Goal: Transaction & Acquisition: Obtain resource

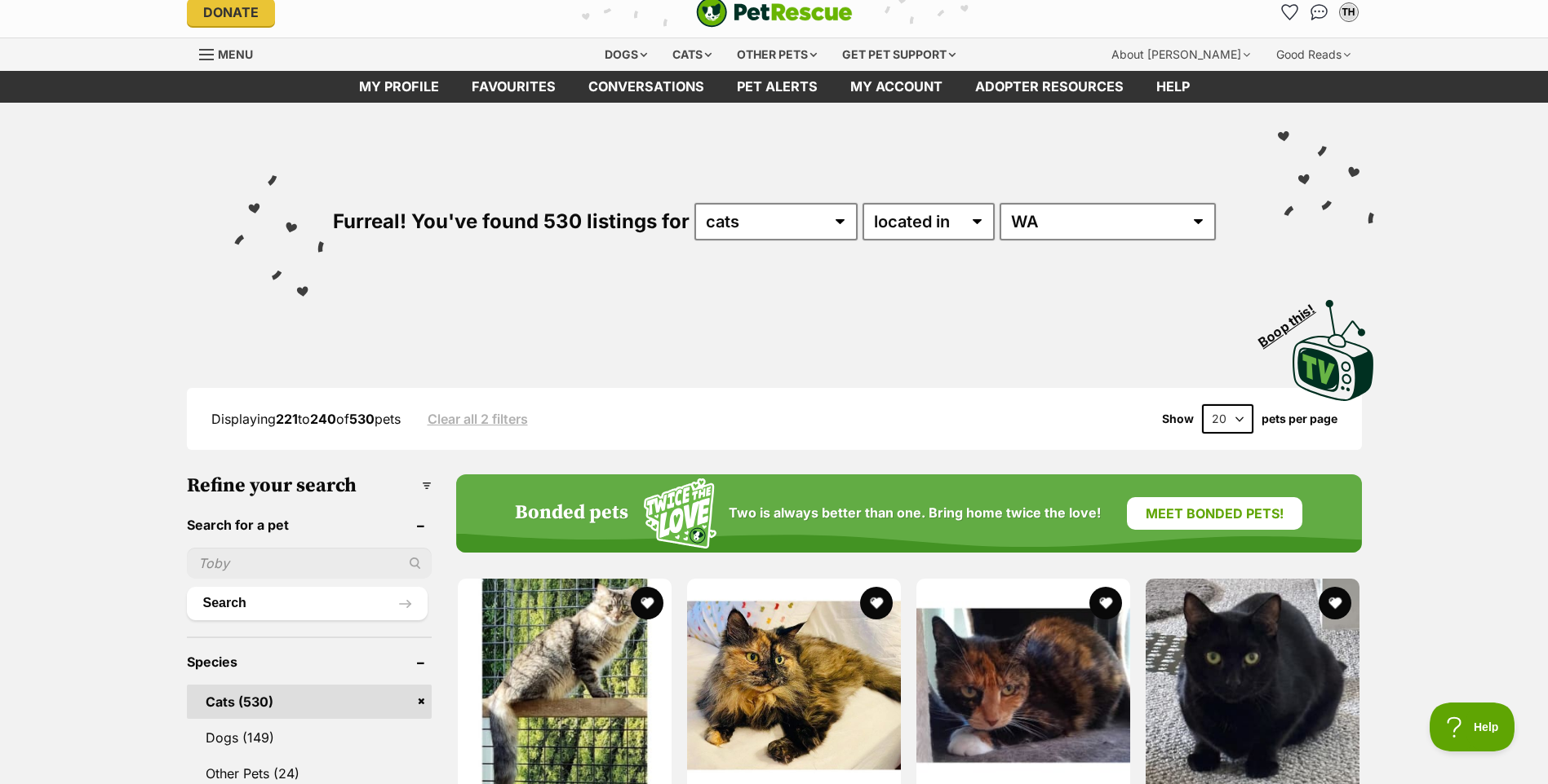
scroll to position [326, 0]
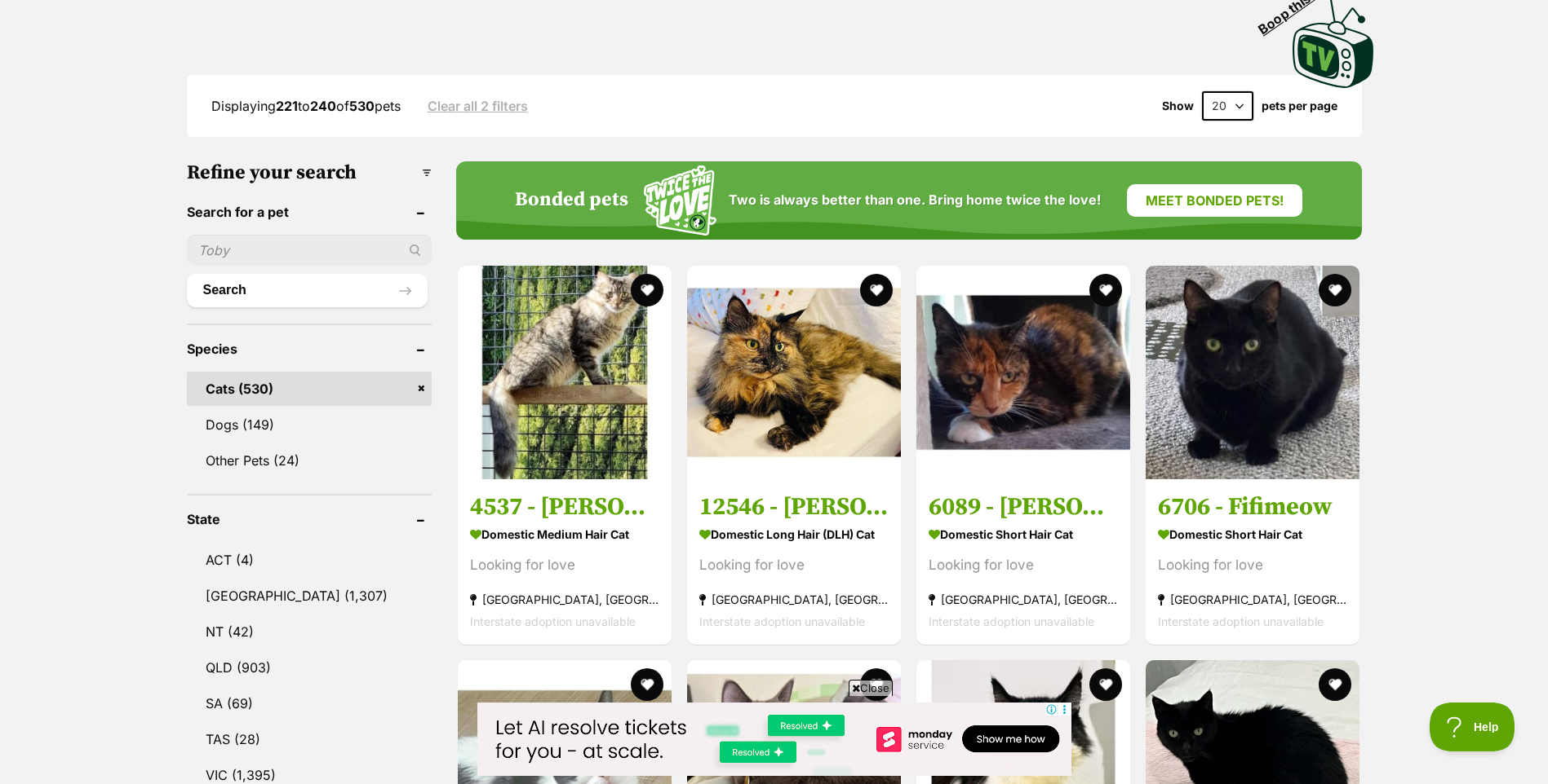
click at [301, 283] on button "Search" at bounding box center [307, 291] width 241 height 33
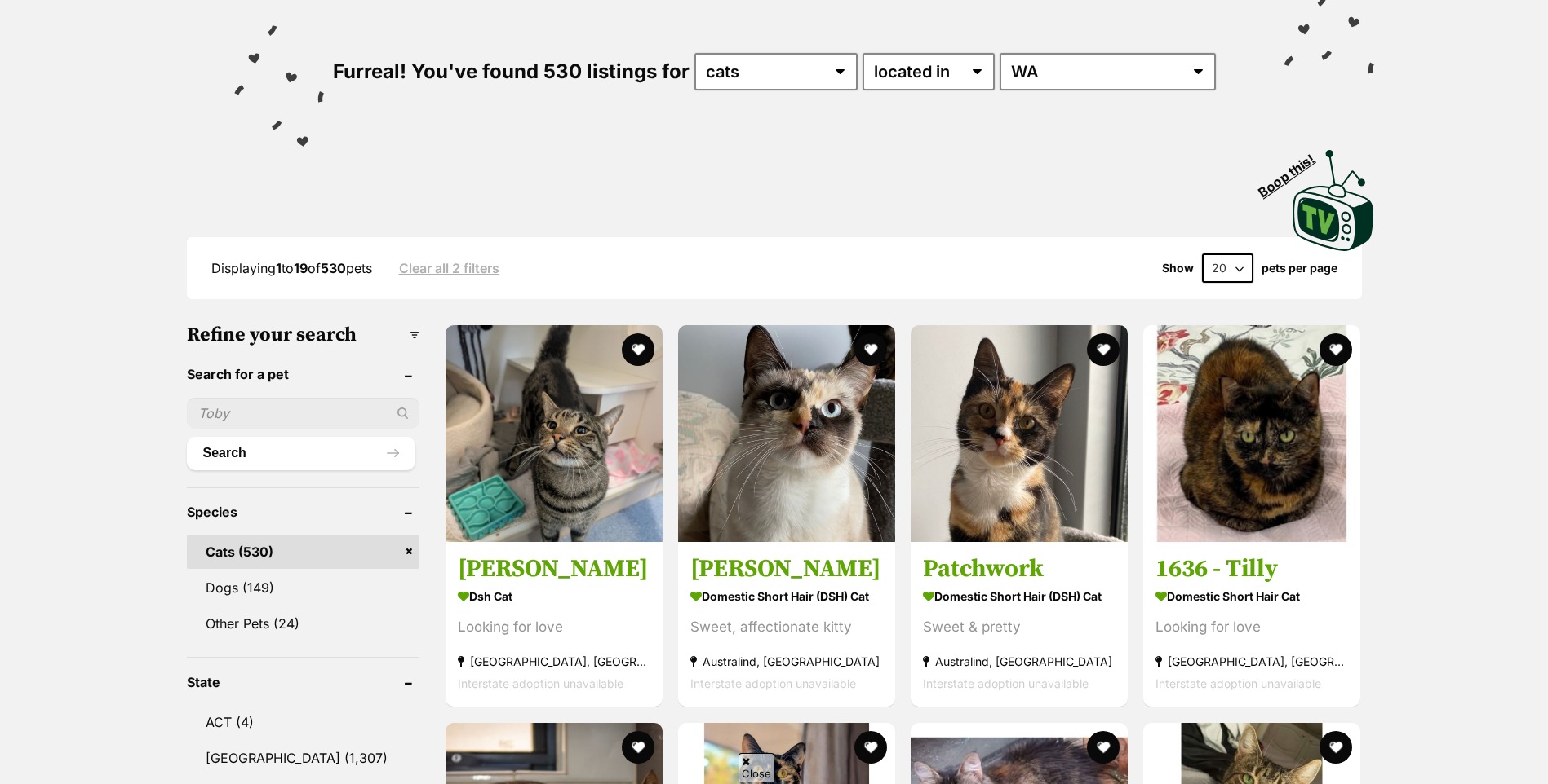
click at [298, 423] on input "text" at bounding box center [304, 413] width 233 height 31
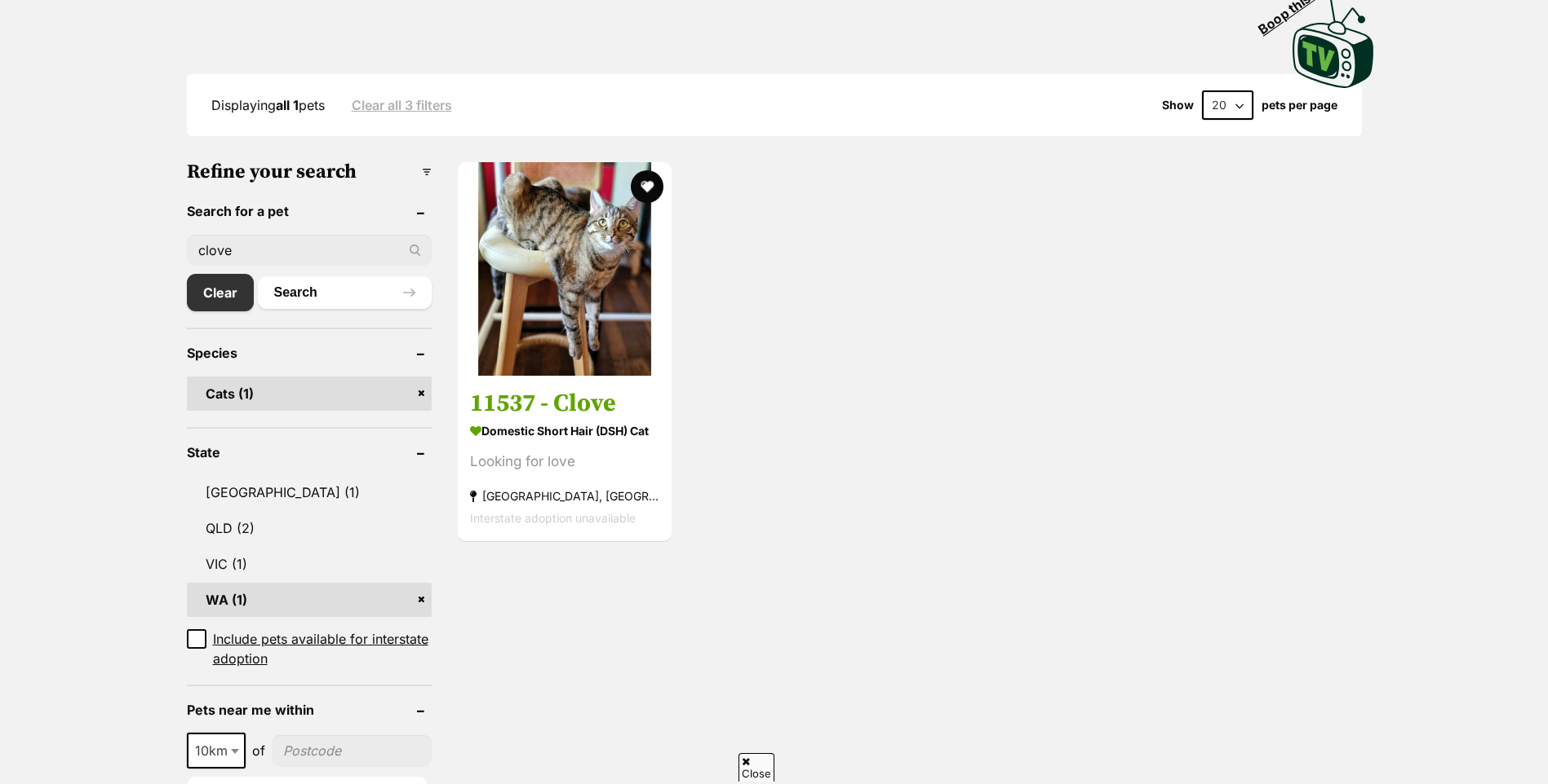
scroll to position [326, 0]
click at [560, 364] on img at bounding box center [564, 269] width 214 height 213
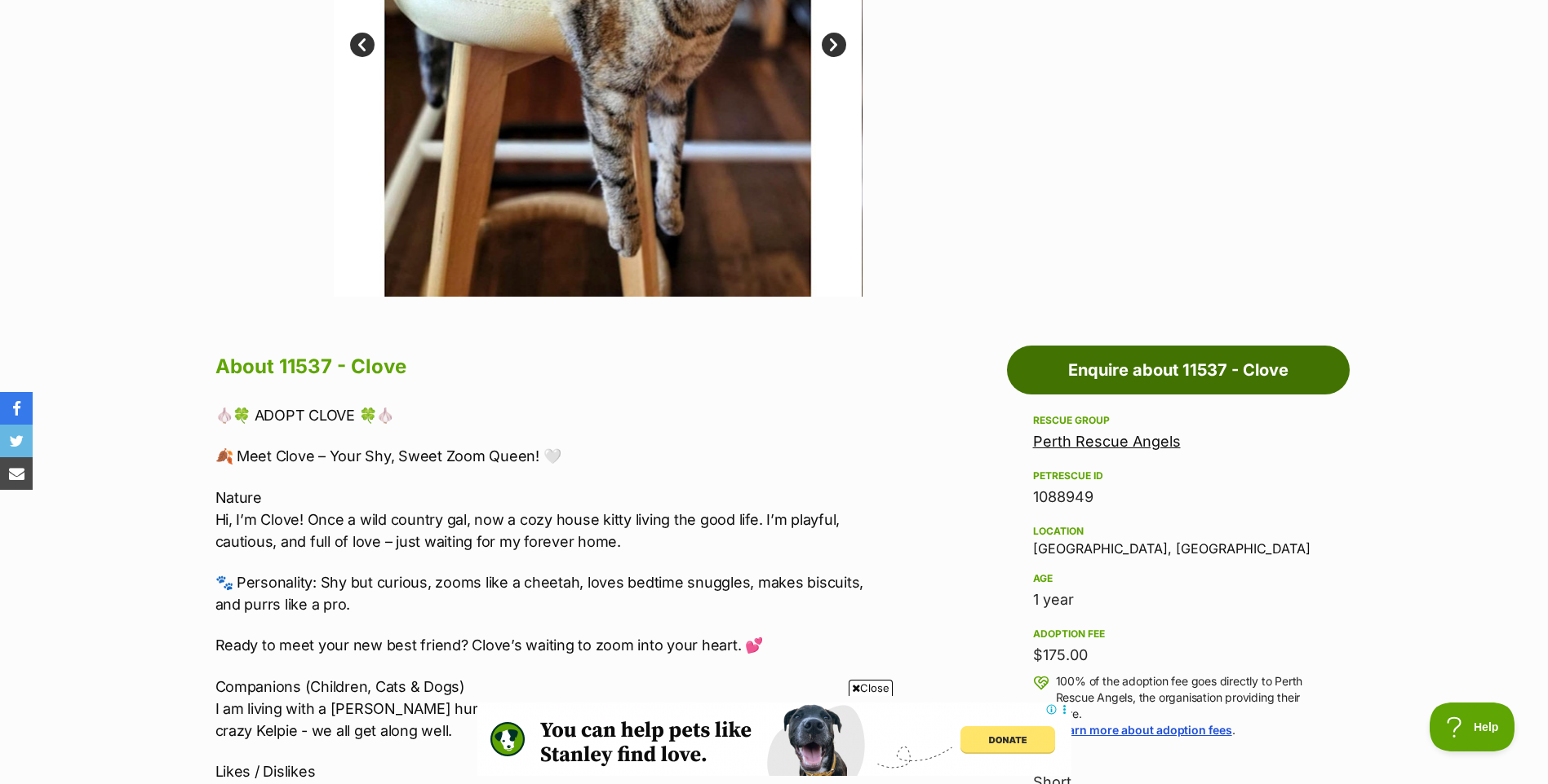
click at [1198, 362] on link "Enquire about 11537 - Clove" at bounding box center [1177, 371] width 343 height 49
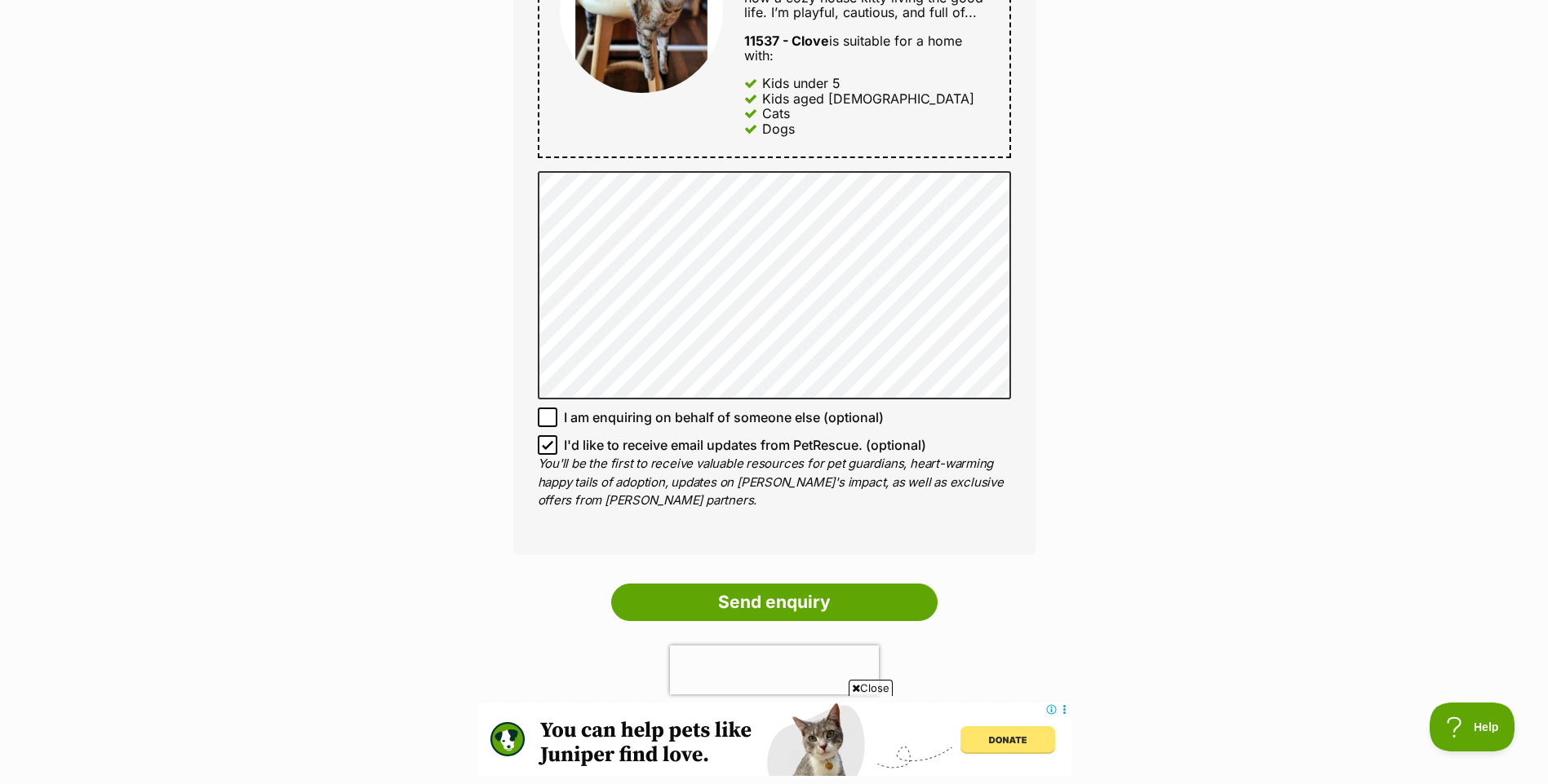
click at [735, 458] on p "You'll be the first to receive valuable resources for pet guardians, heart-warm…" at bounding box center [774, 482] width 474 height 55
click at [725, 450] on span "I'd like to receive email updates from PetRescue. (optional)" at bounding box center [744, 445] width 362 height 20
click at [557, 450] on input "I'd like to receive email updates from PetRescue. (optional)" at bounding box center [547, 445] width 20 height 20
checkbox input "false"
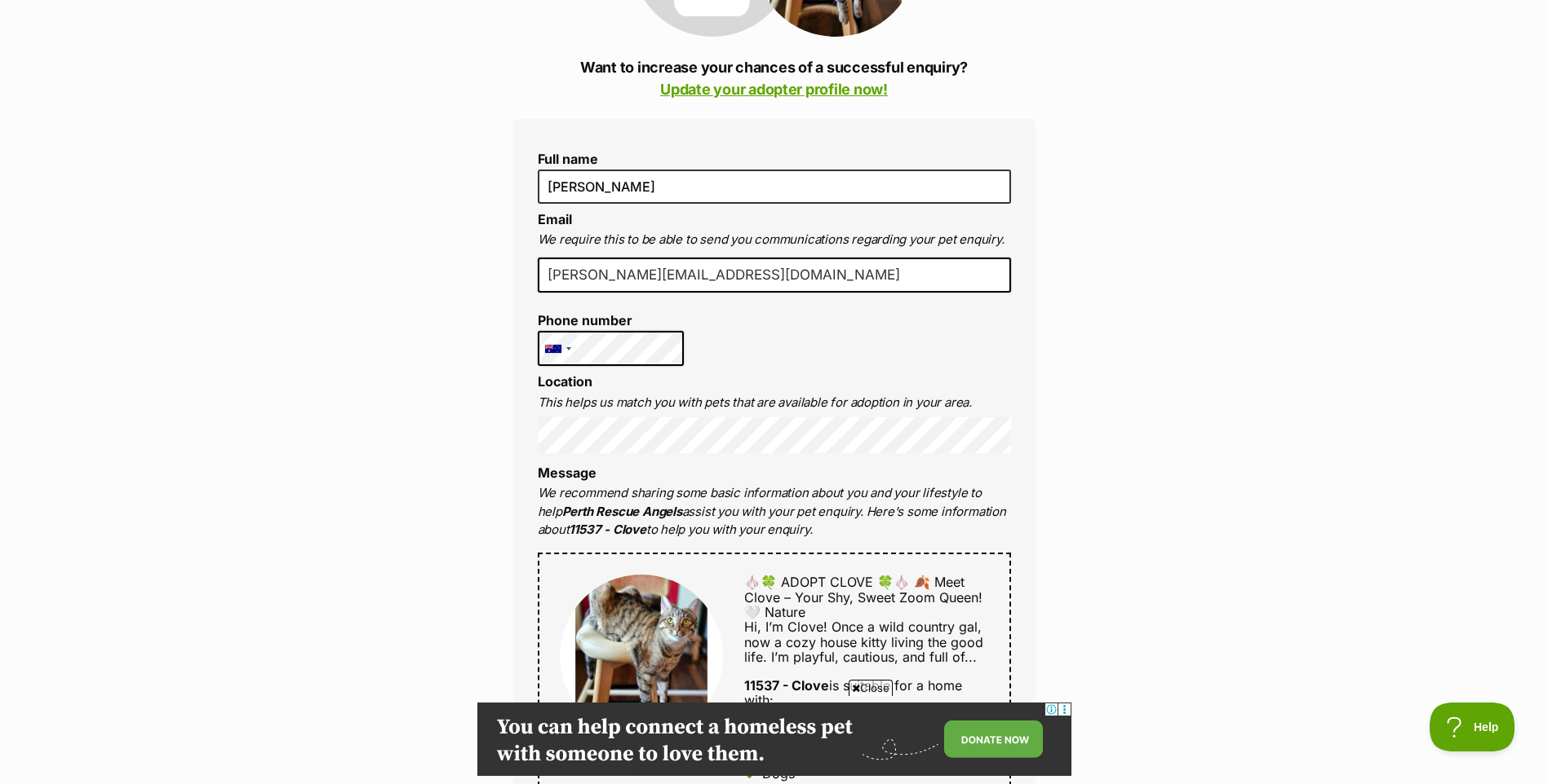
scroll to position [408, 0]
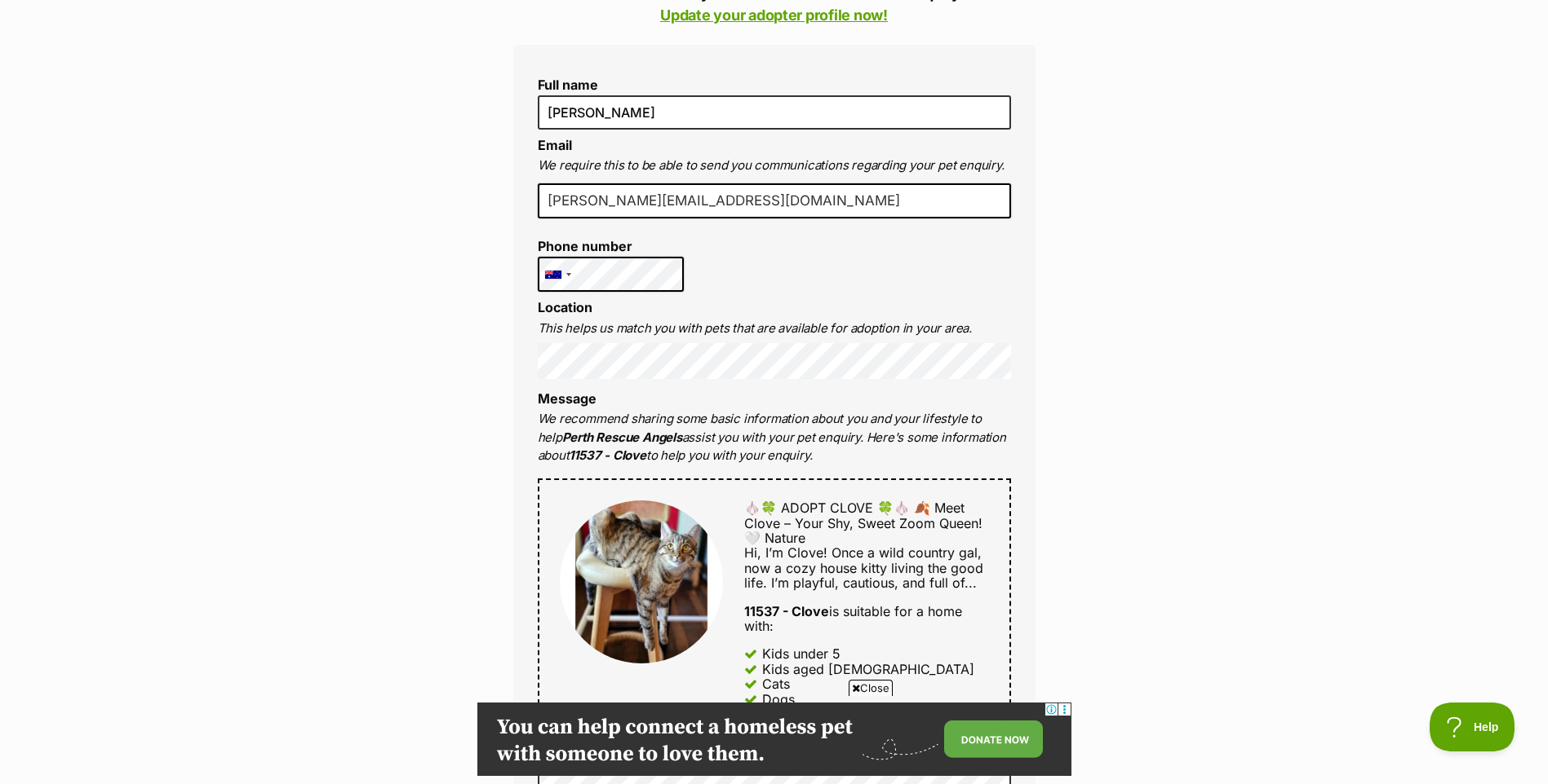
click at [1085, 139] on div "Enquire about 11537 - Clove Want to increase your chances of a successful enqui…" at bounding box center [774, 677] width 1548 height 1871
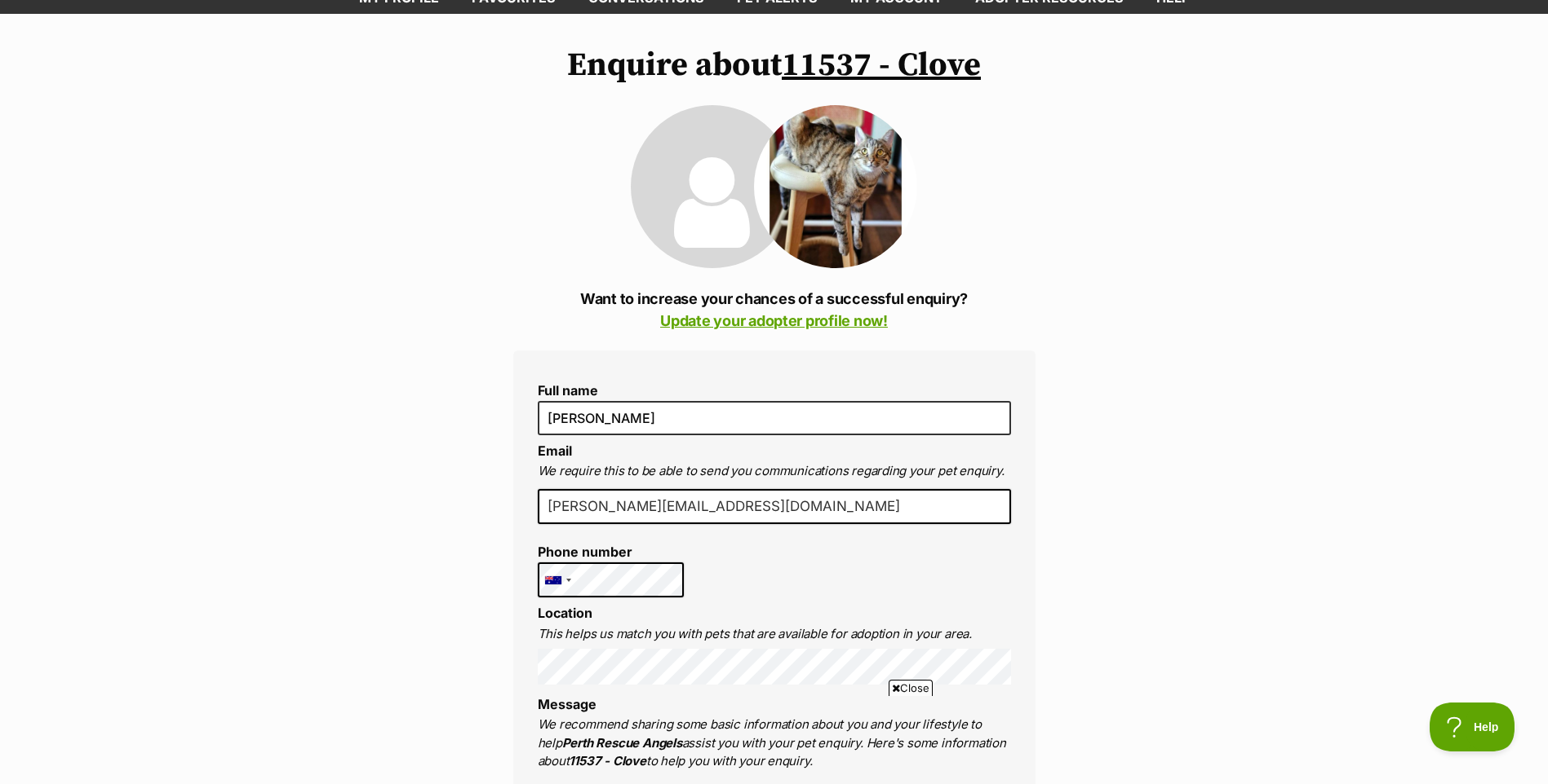
scroll to position [0, 0]
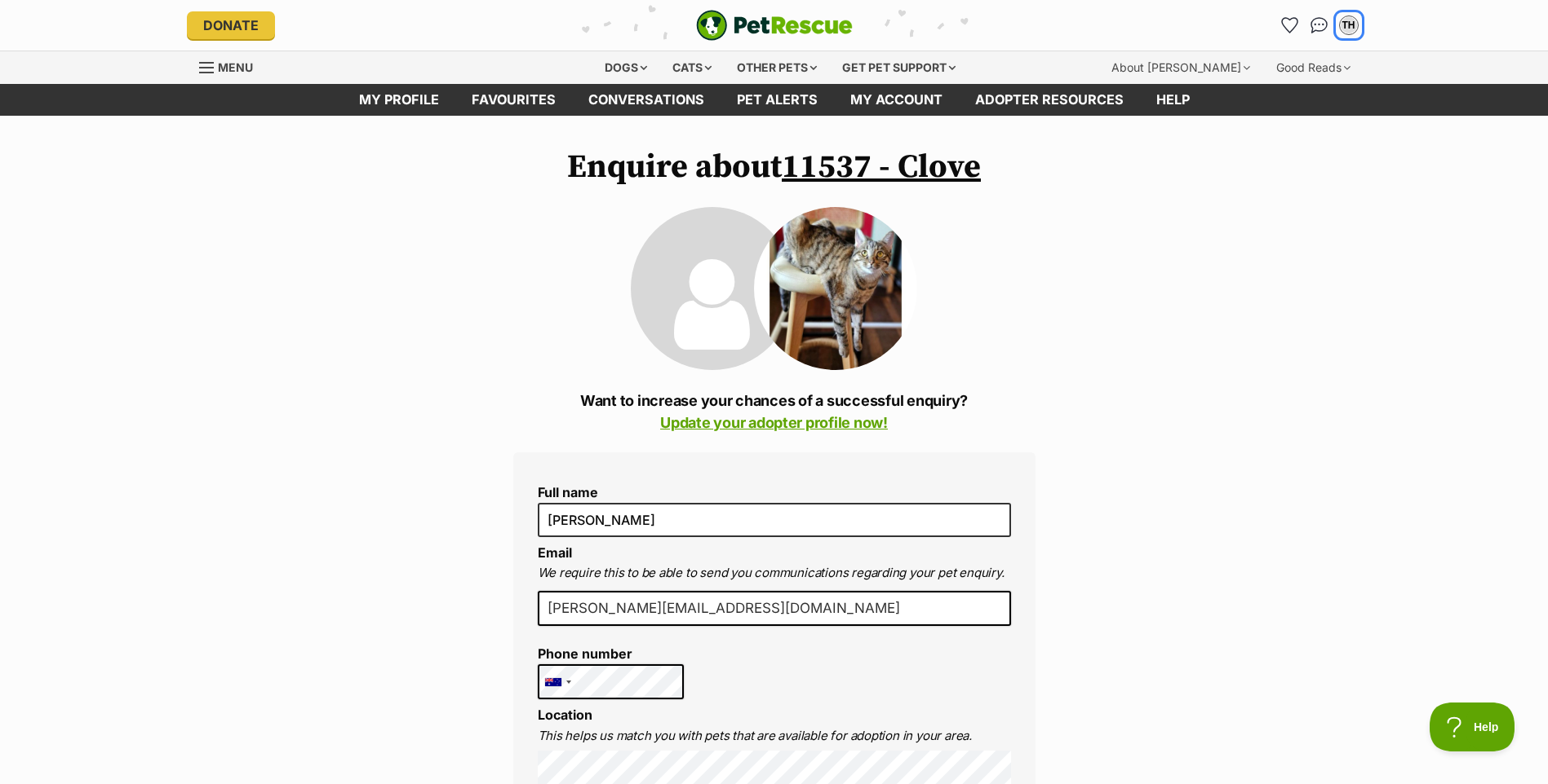
click at [1358, 26] on div "TH" at bounding box center [1349, 25] width 20 height 20
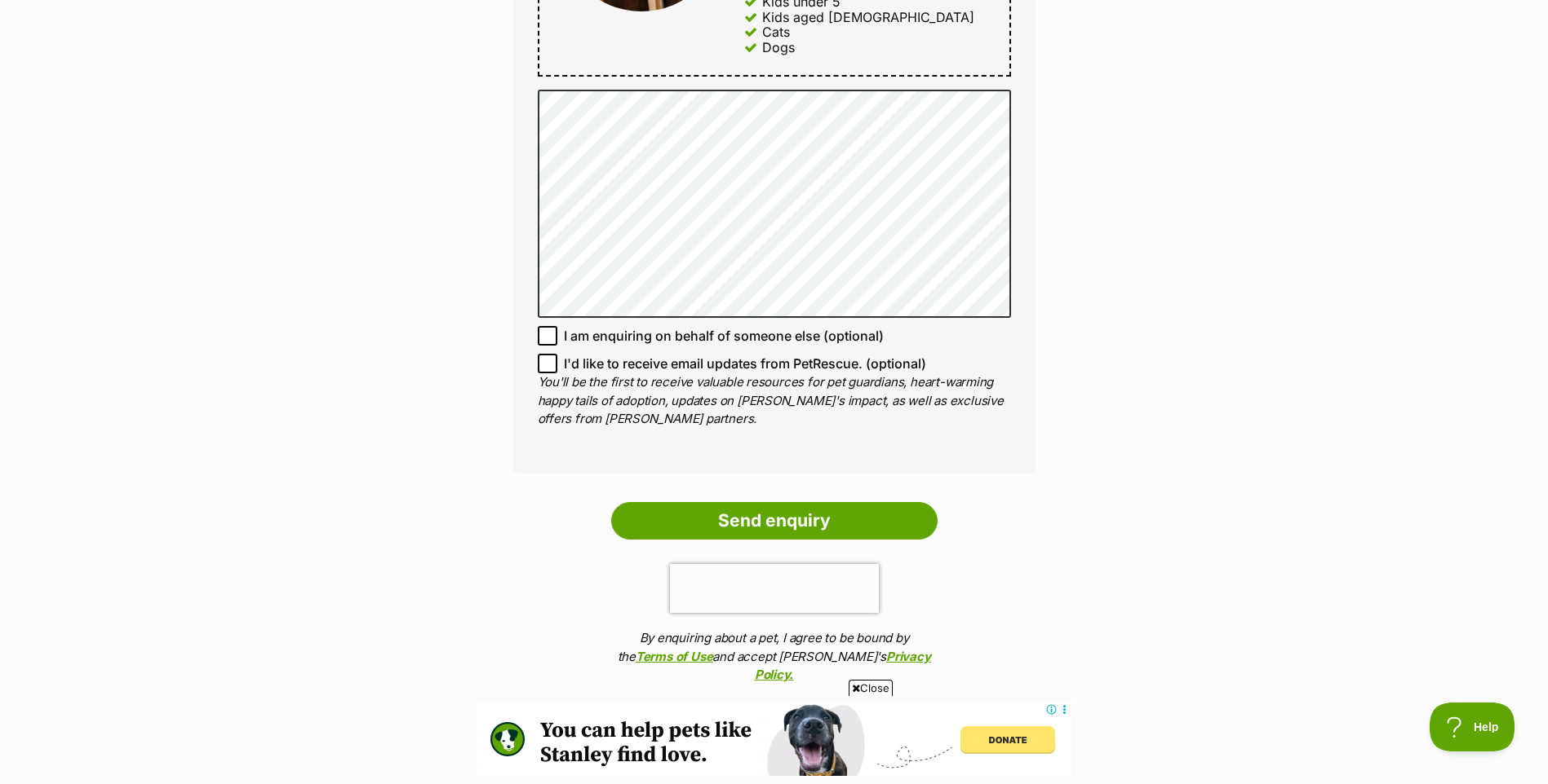
click at [851, 514] on input "Send enquiry" at bounding box center [774, 521] width 326 height 37
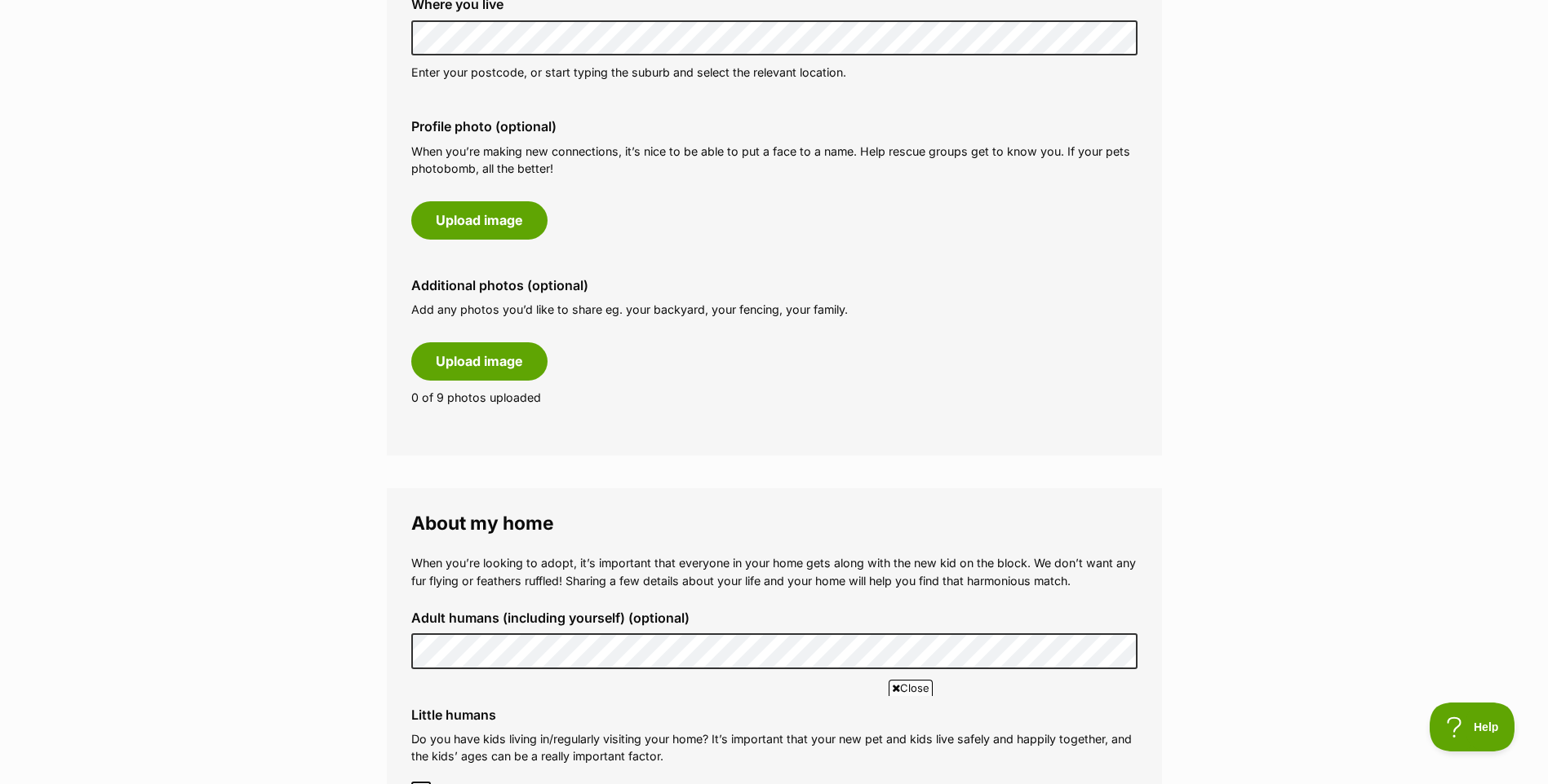
scroll to position [978, 0]
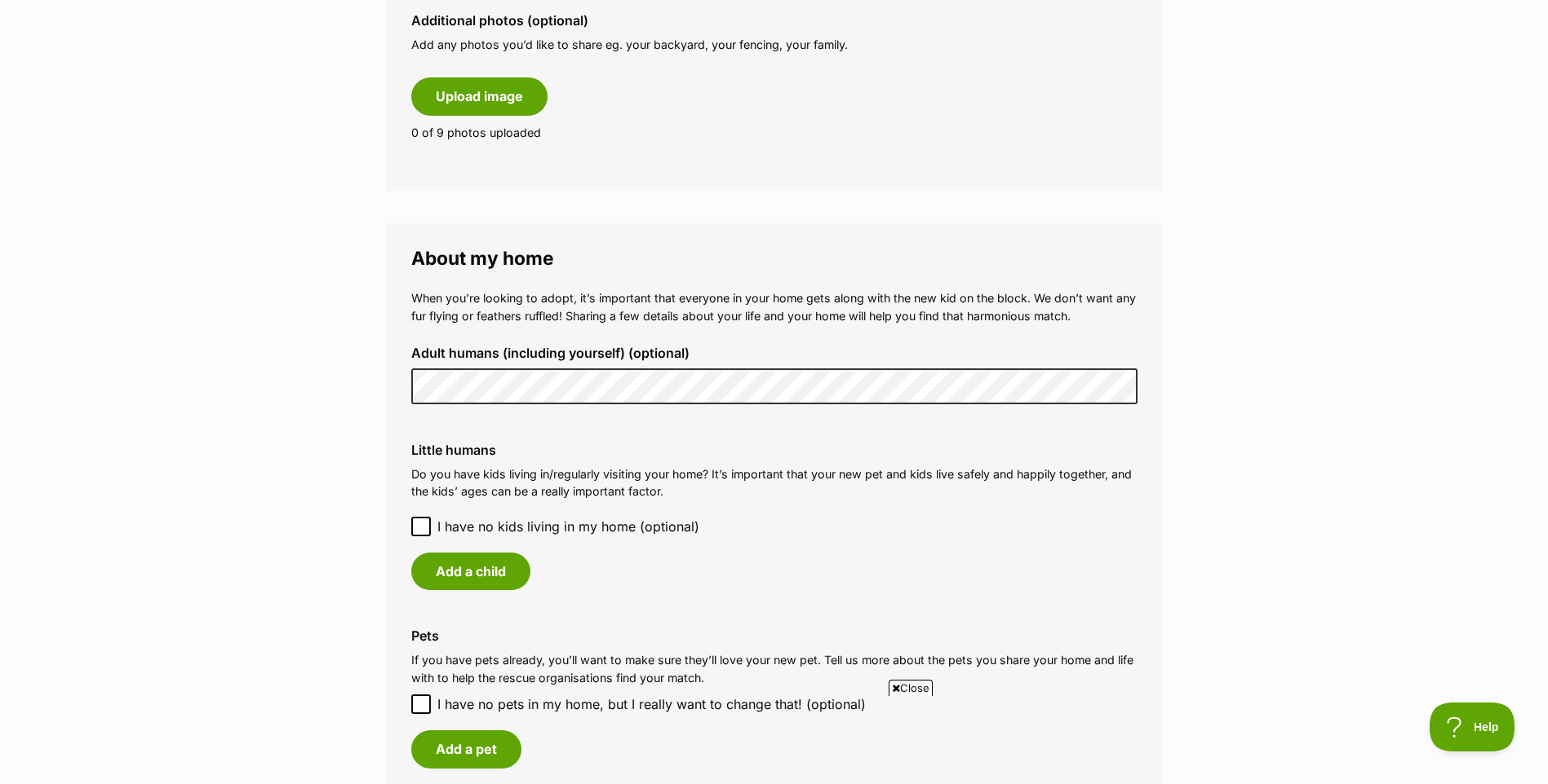
click at [668, 418] on div "When you’re looking to adopt, it’s important that everyone in your home gets al…" at bounding box center [774, 535] width 726 height 491
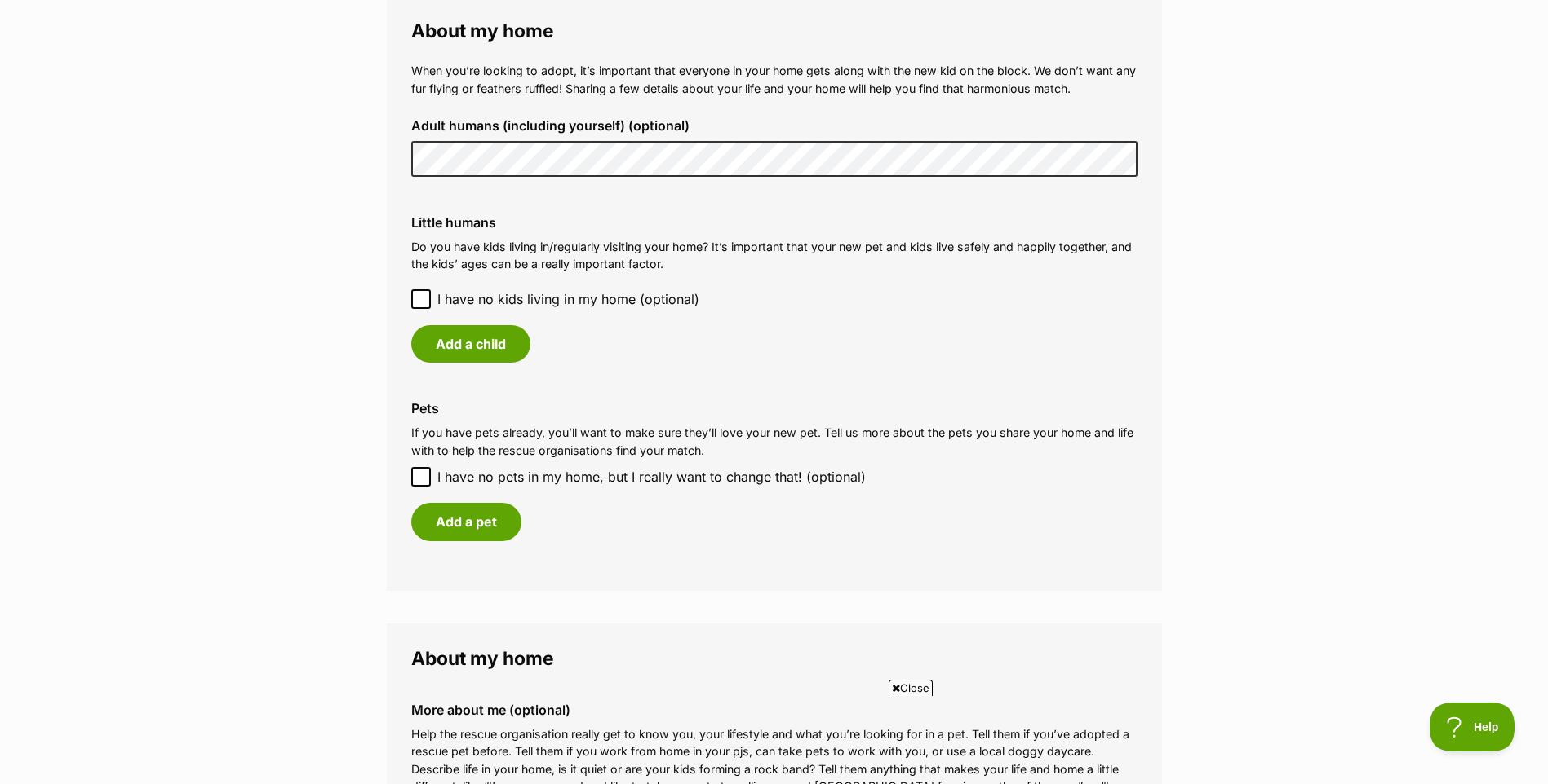
scroll to position [1223, 0]
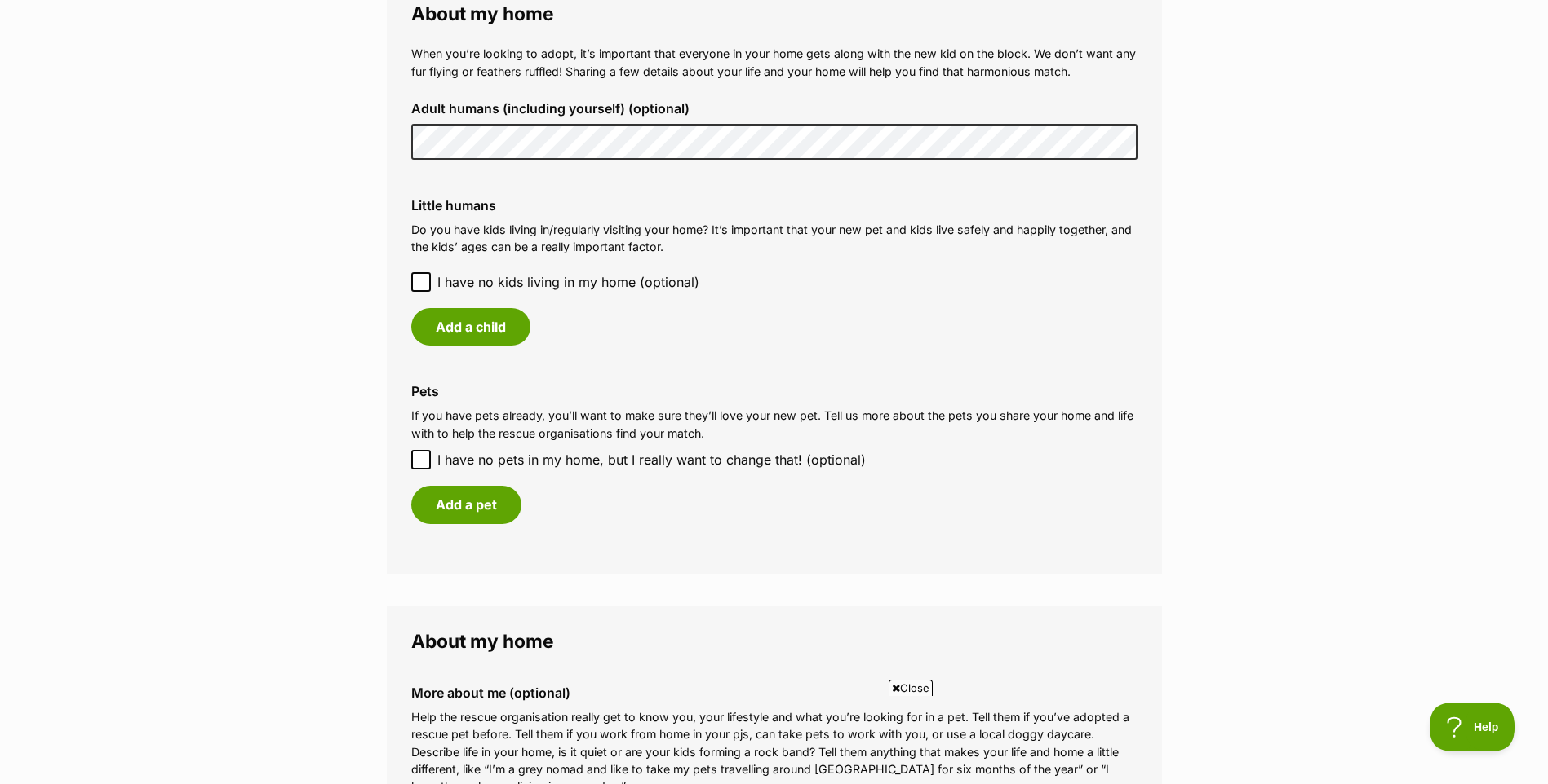
click at [419, 280] on icon at bounding box center [421, 282] width 12 height 12
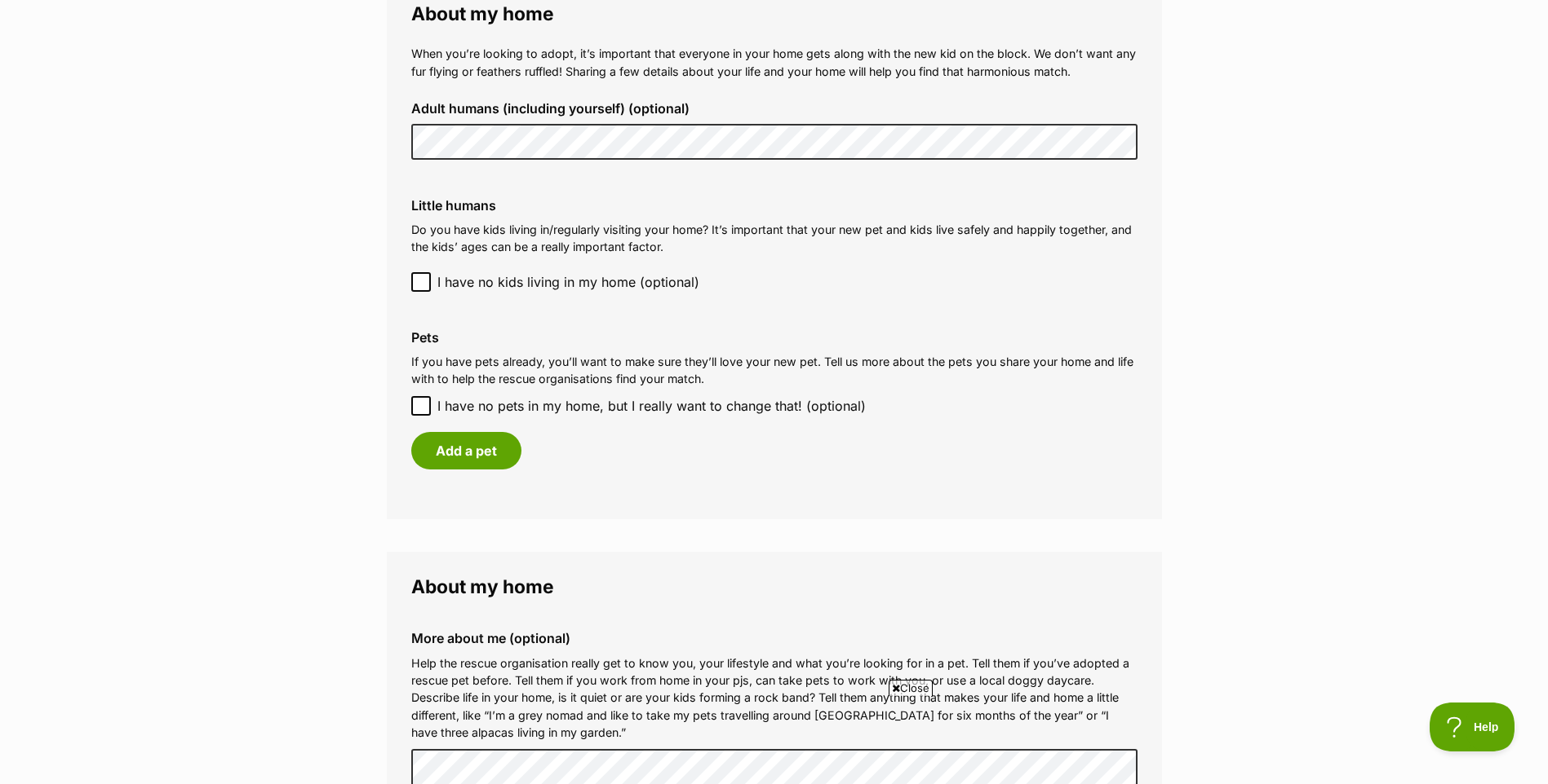
click at [420, 411] on icon at bounding box center [421, 406] width 12 height 12
click at [420, 411] on input "I have no pets in my home, but I really want to change that! (optional)" at bounding box center [421, 406] width 20 height 20
checkbox input "true"
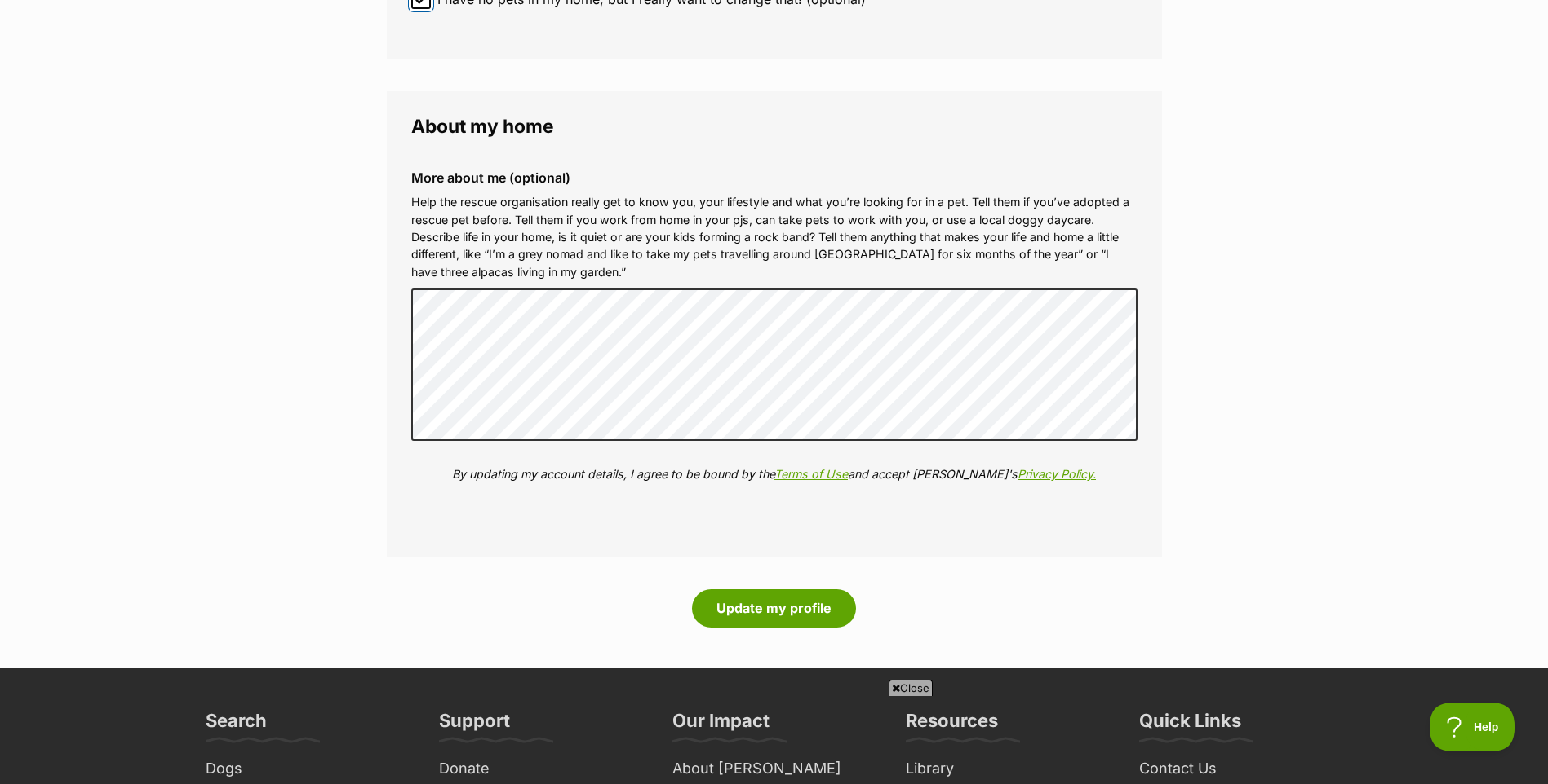
scroll to position [1631, 0]
click at [802, 600] on button "Update my profile" at bounding box center [774, 607] width 164 height 37
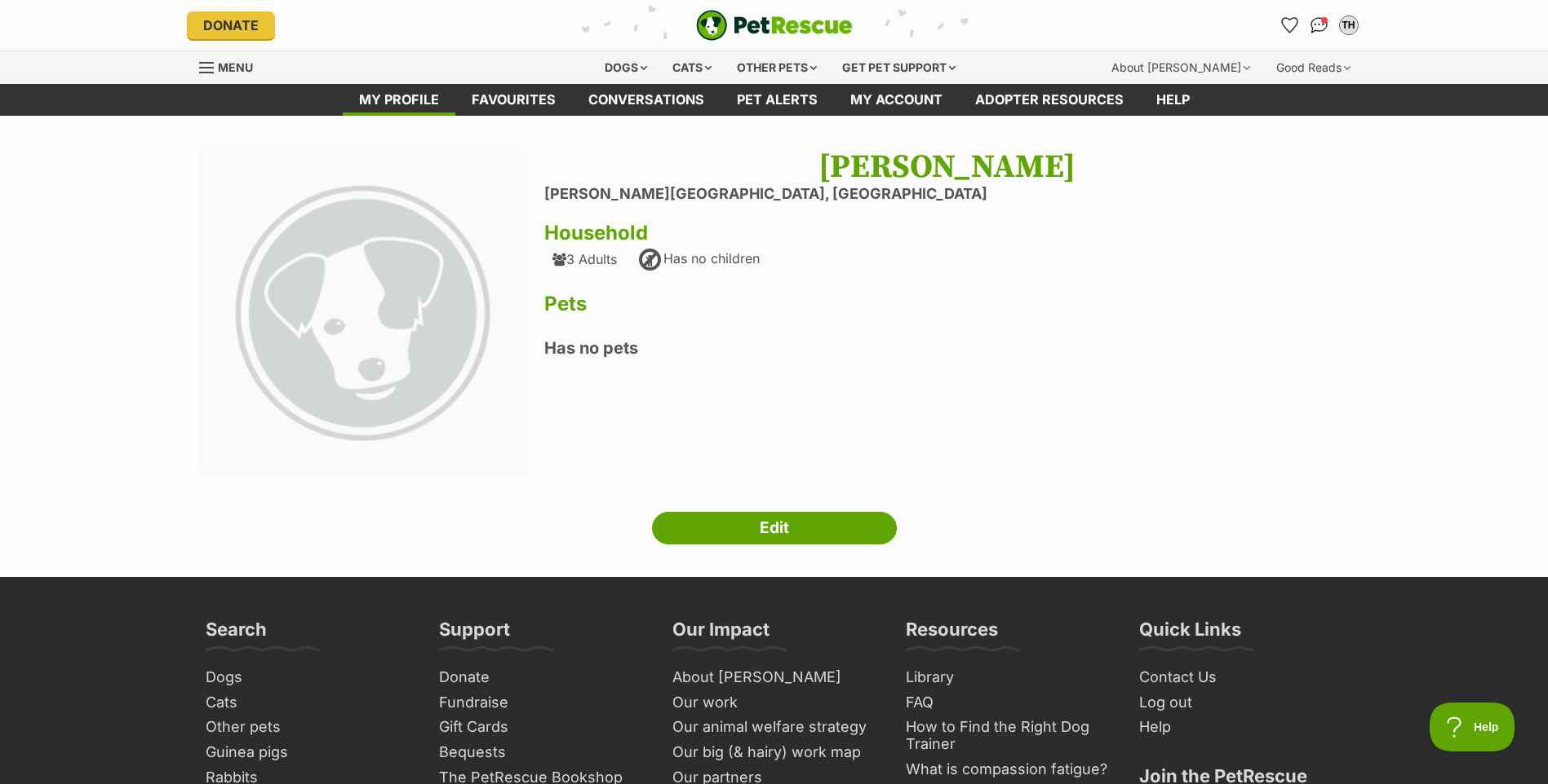
click at [1330, 28] on link "Conversations" at bounding box center [1319, 25] width 26 height 26
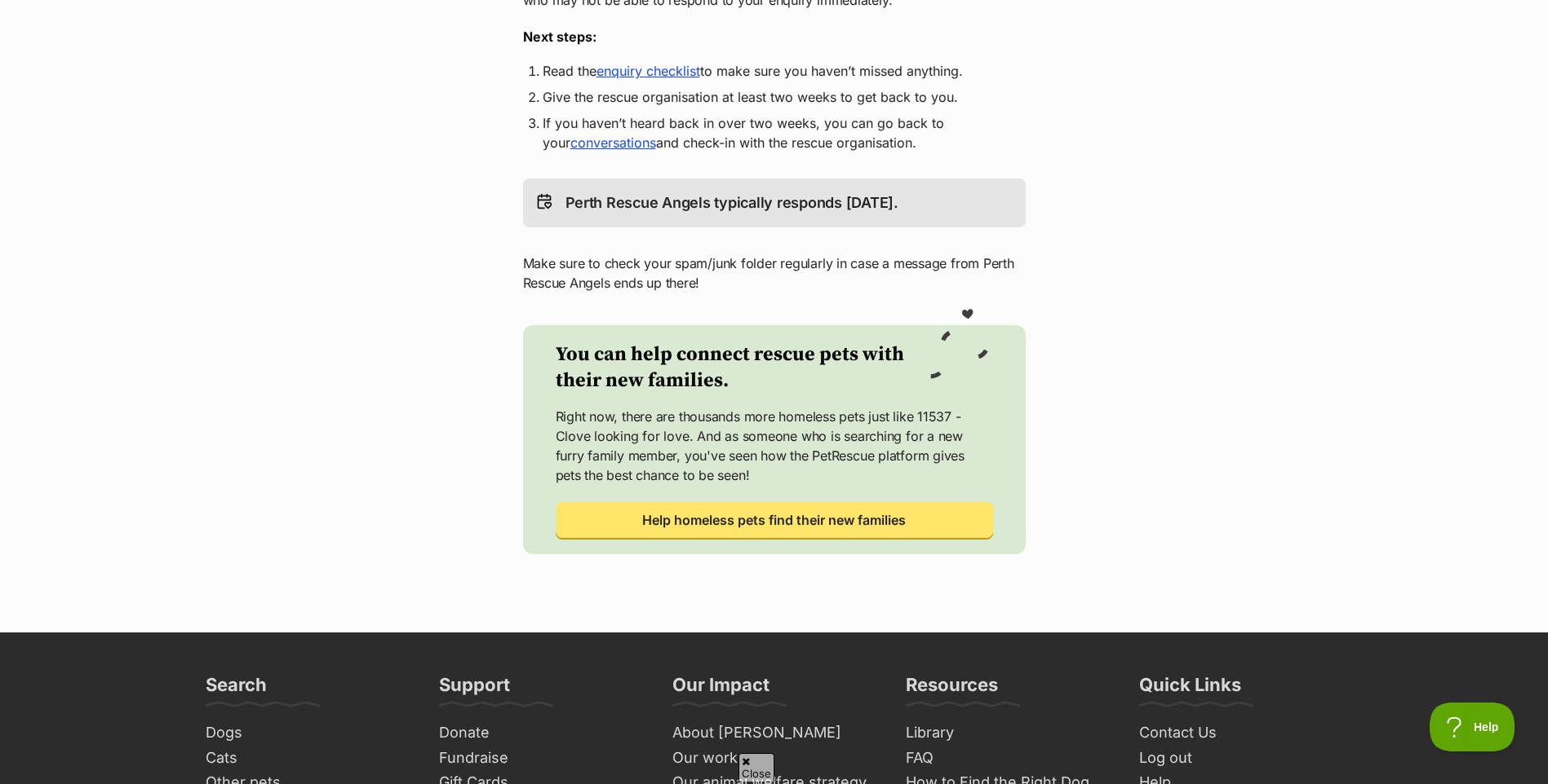
click at [662, 67] on link "enquiry checklist" at bounding box center [648, 71] width 104 height 16
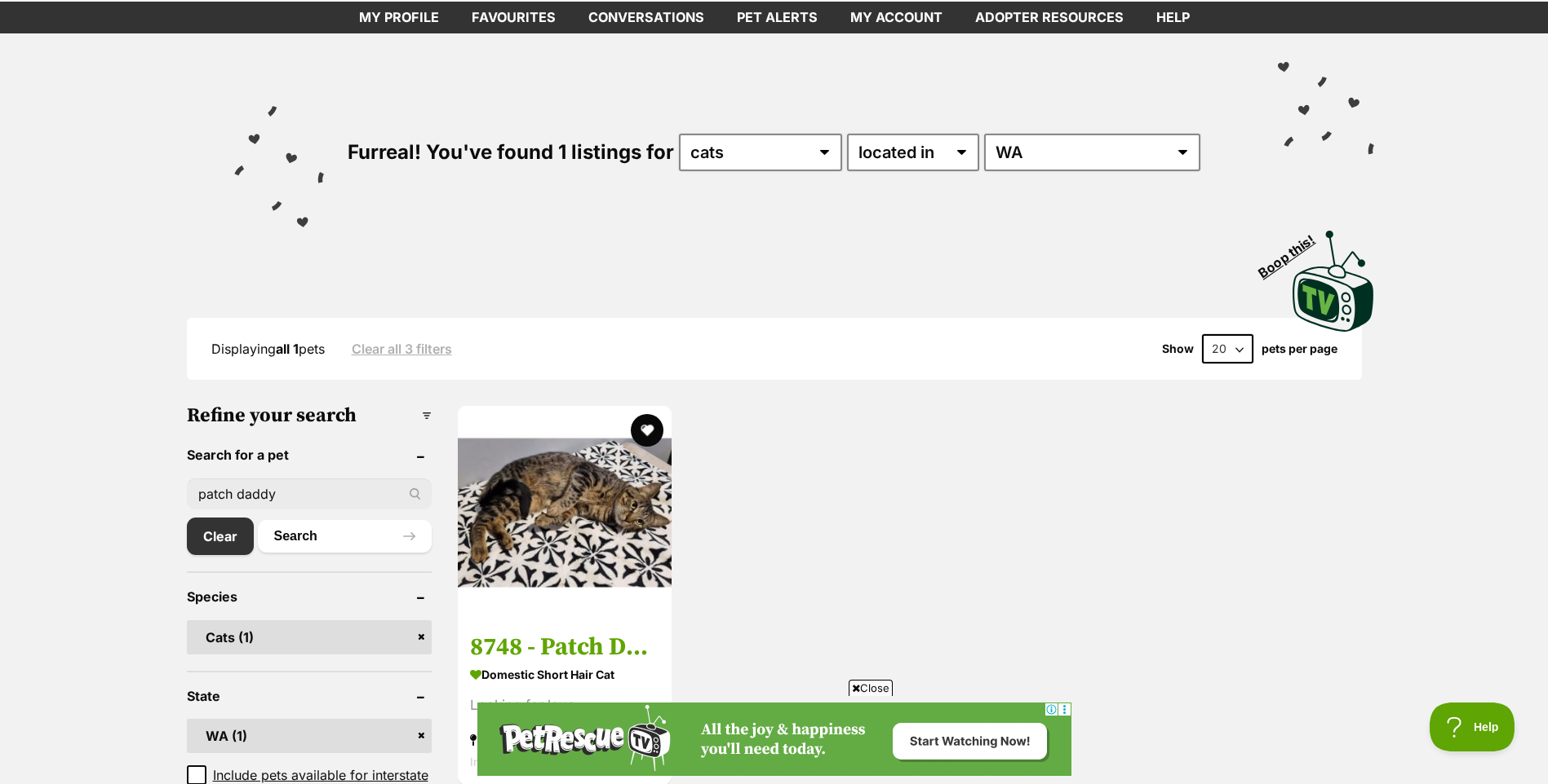
scroll to position [82, 0]
click at [265, 494] on input "patch daddy" at bounding box center [309, 495] width 245 height 31
click at [265, 495] on input "patch daddy" at bounding box center [309, 495] width 245 height 31
type input "clove"
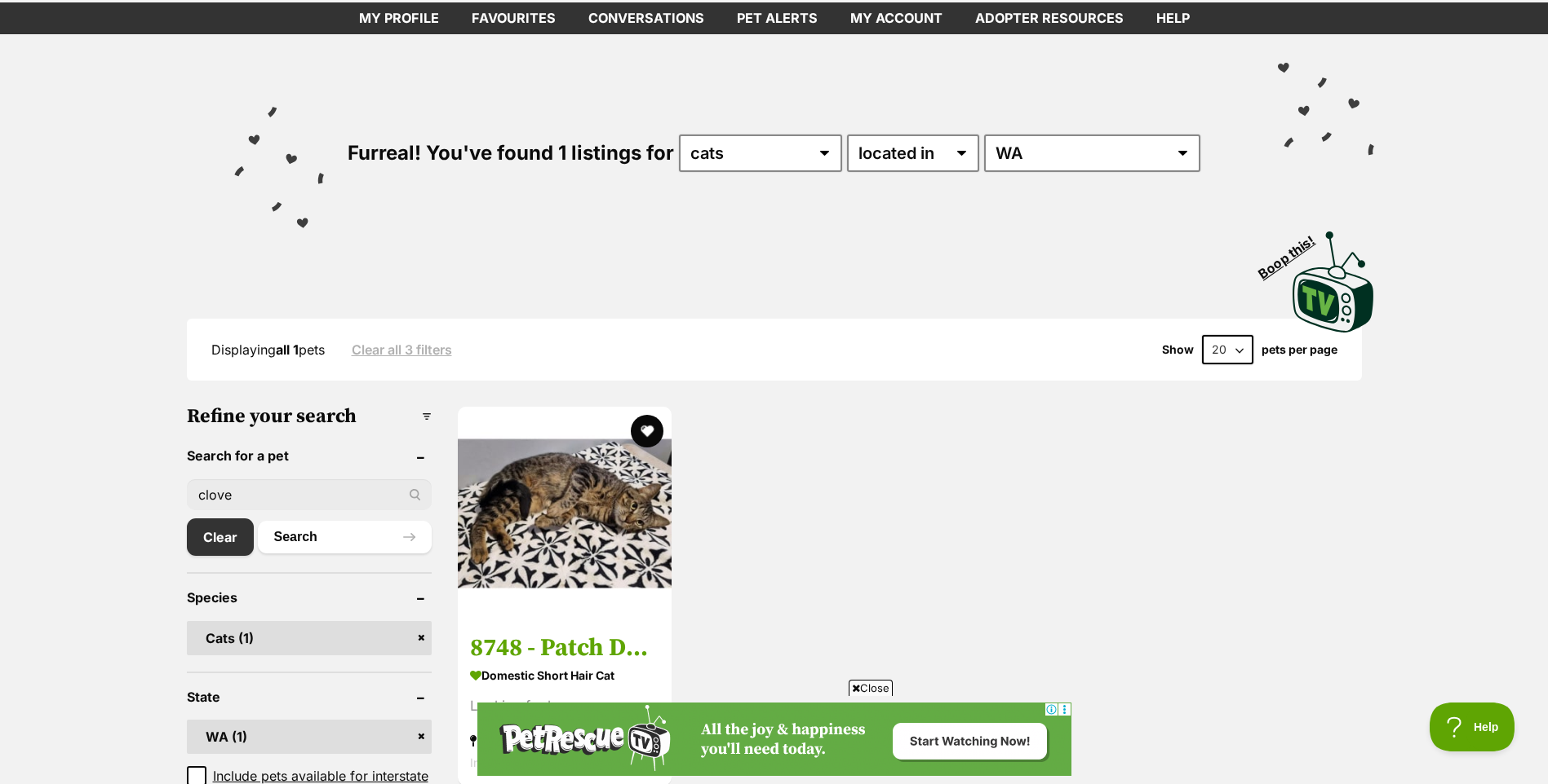
click at [258, 521] on button "Search" at bounding box center [345, 537] width 174 height 33
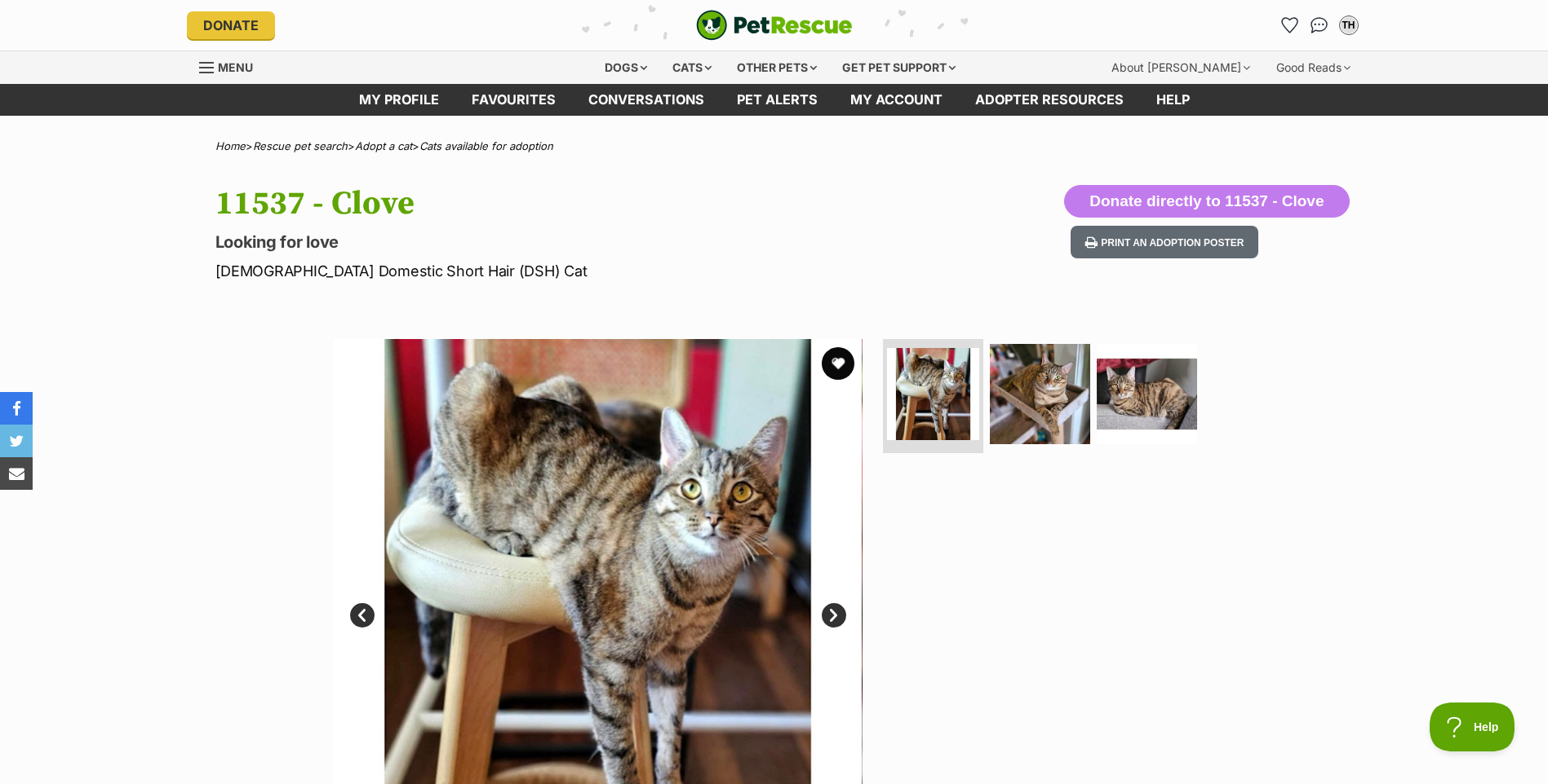
click at [220, 63] on span "Menu" at bounding box center [235, 66] width 35 height 14
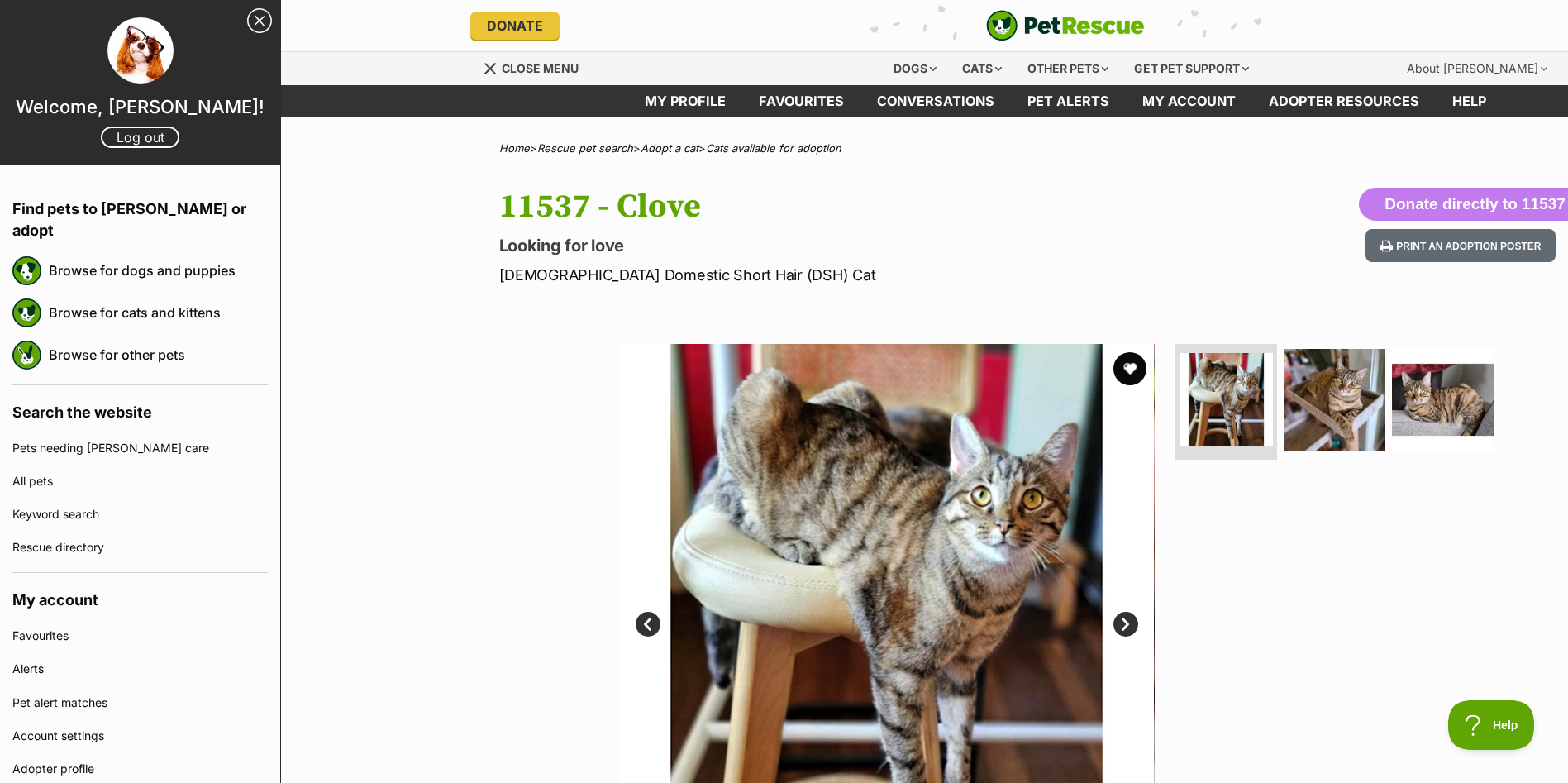
click at [976, 67] on div "Cats" at bounding box center [981, 69] width 63 height 33
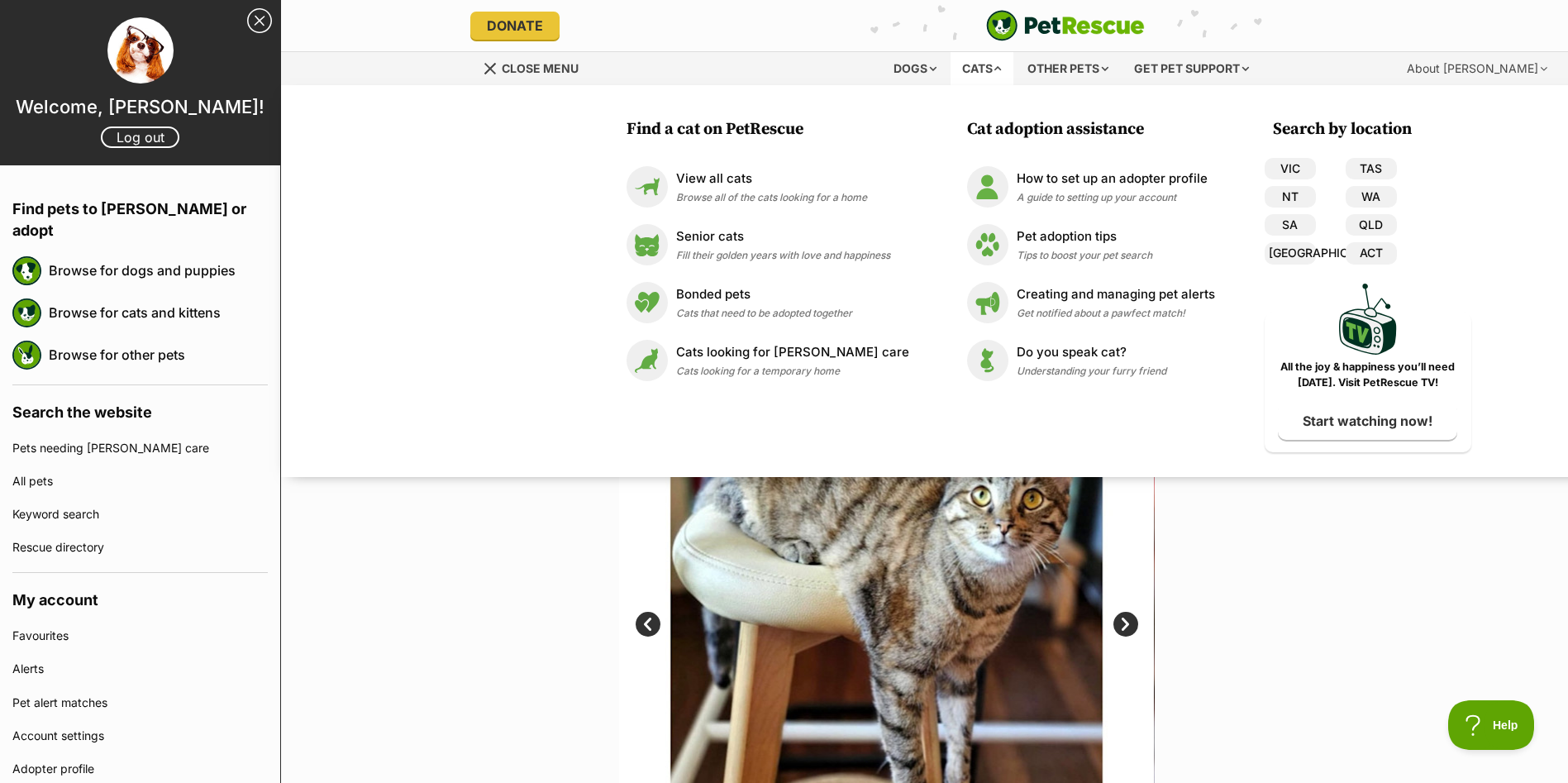
click at [698, 173] on p "View all cats" at bounding box center [771, 179] width 191 height 19
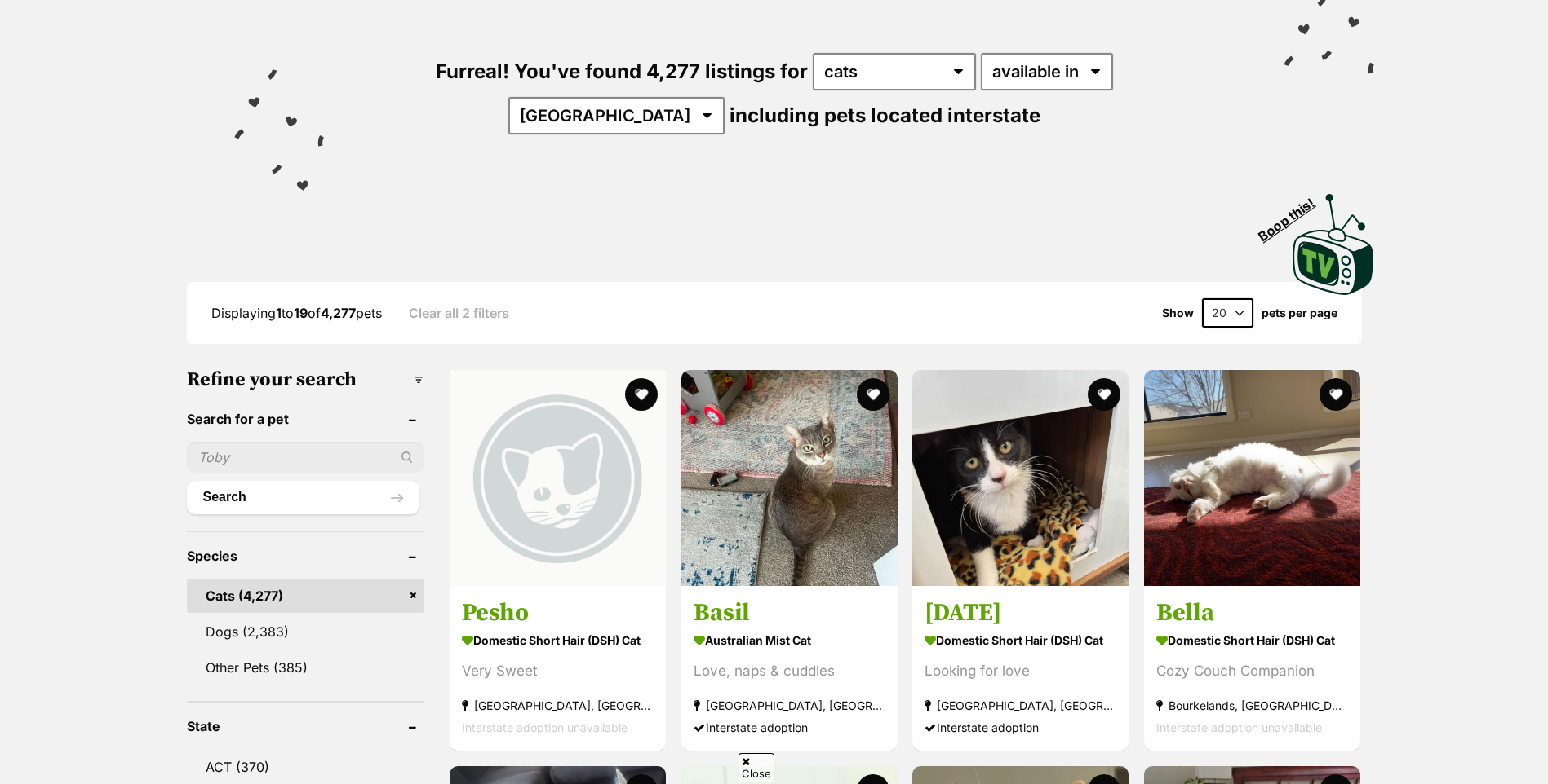
click at [291, 457] on input "text" at bounding box center [305, 457] width 237 height 31
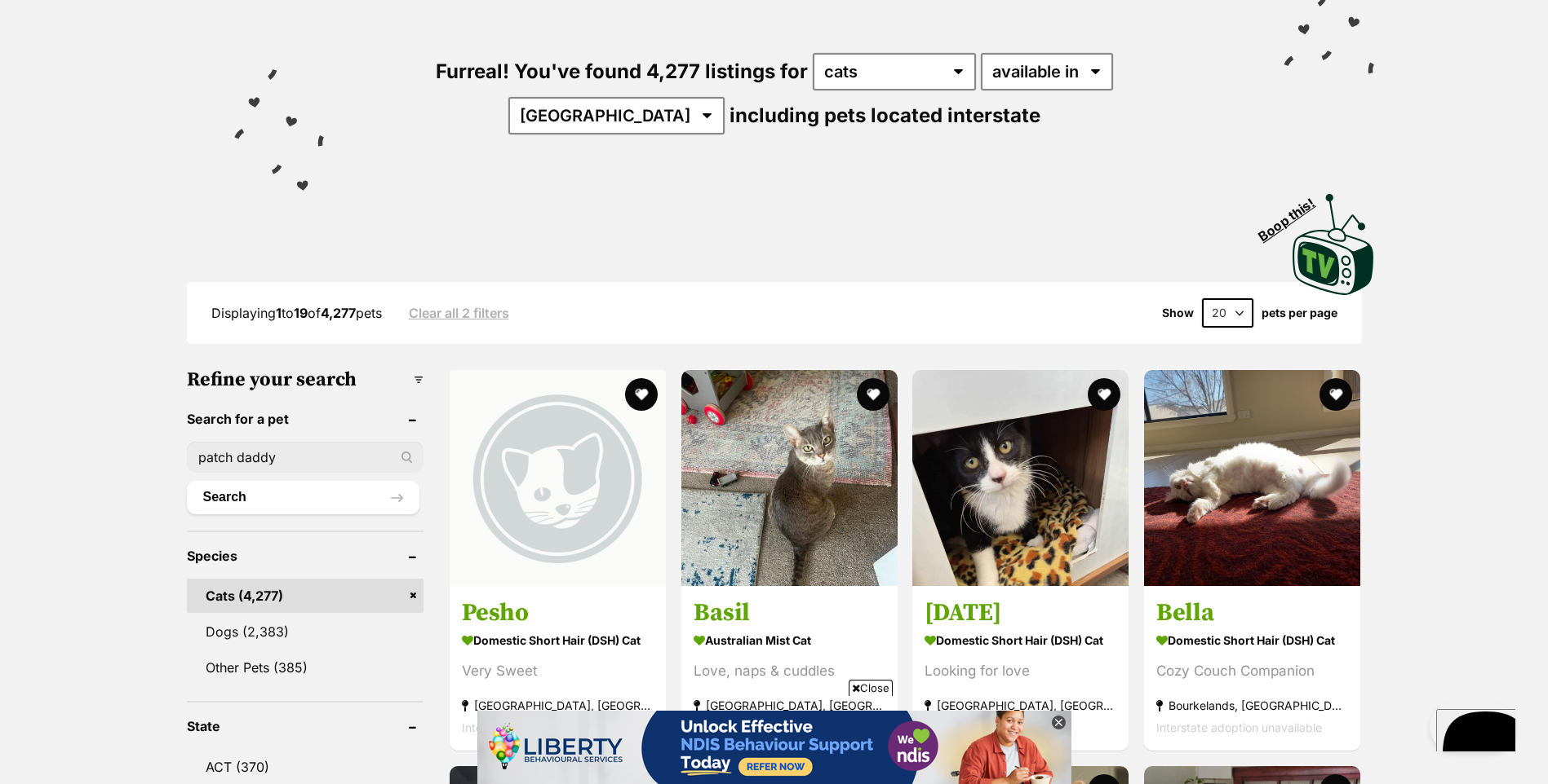
type input "patch daddy"
click at [187, 481] on button "Search" at bounding box center [304, 498] width 234 height 33
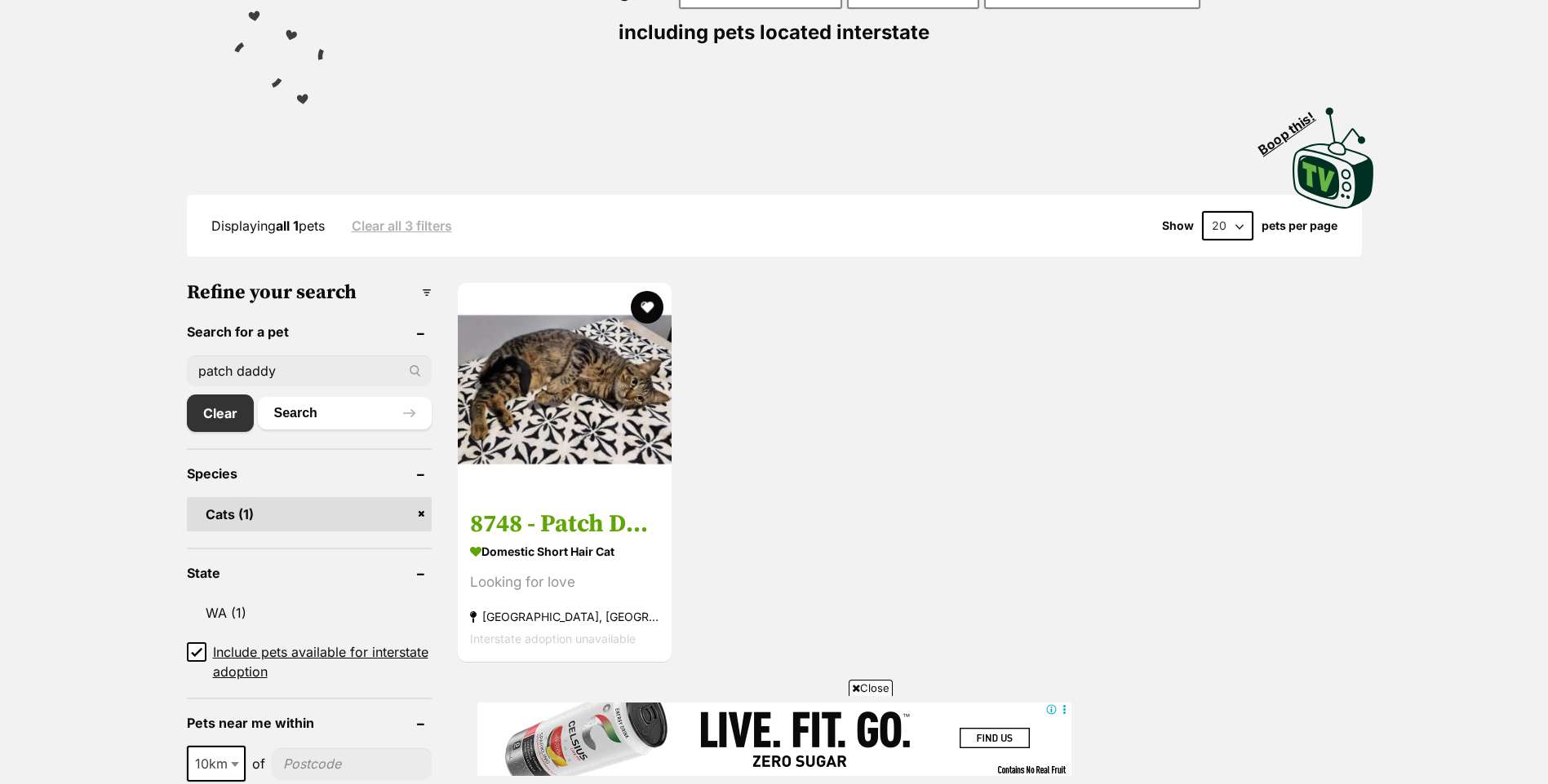
drag, startPoint x: 572, startPoint y: 526, endPoint x: 542, endPoint y: 513, distance: 32.7
click at [539, 511] on h3 "8748 - Patch Daddy" at bounding box center [564, 524] width 189 height 31
click at [543, 513] on h3 "8748 - Patch Daddy" at bounding box center [564, 524] width 189 height 31
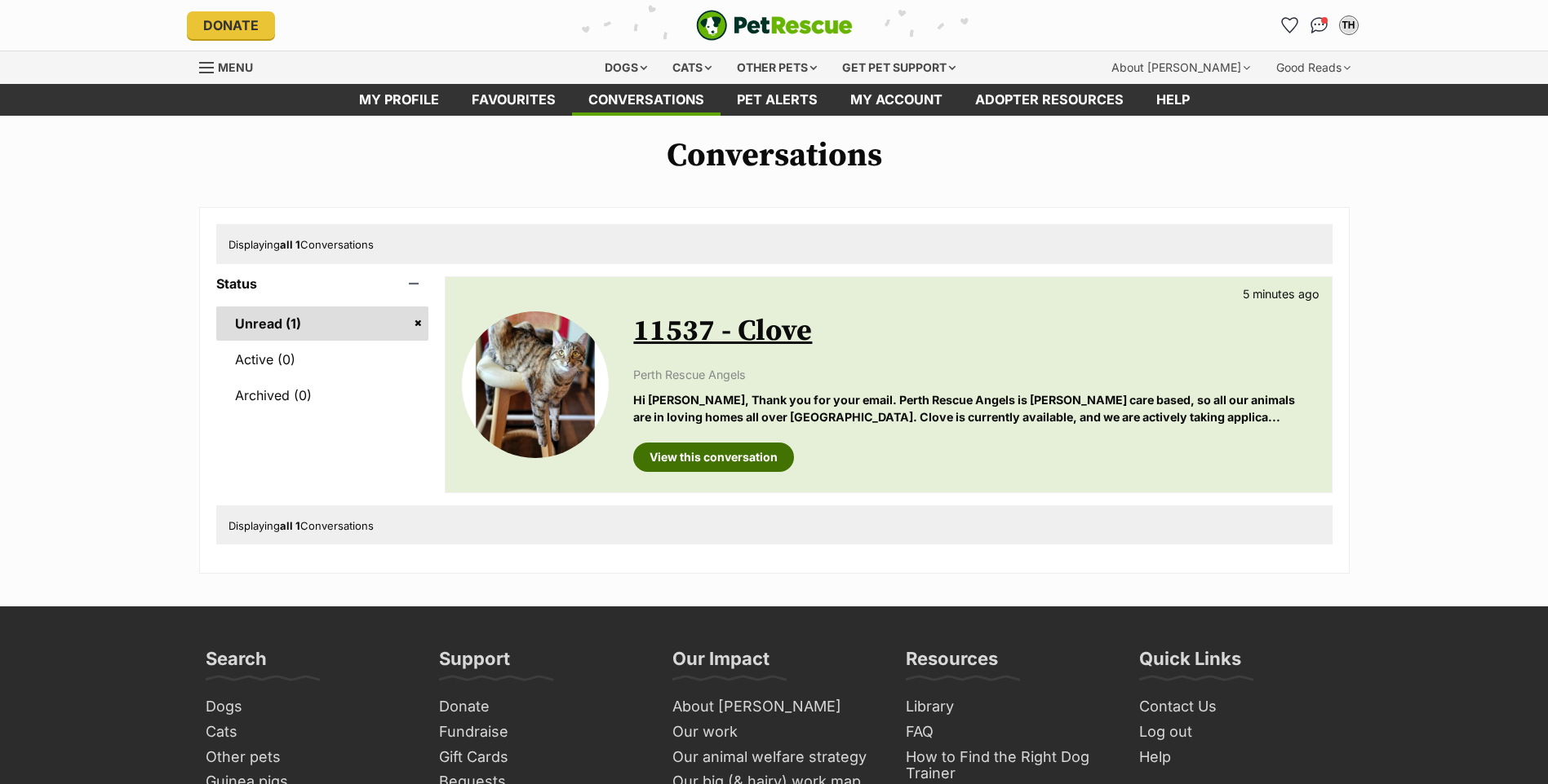
click at [768, 460] on link "View this conversation" at bounding box center [713, 457] width 161 height 29
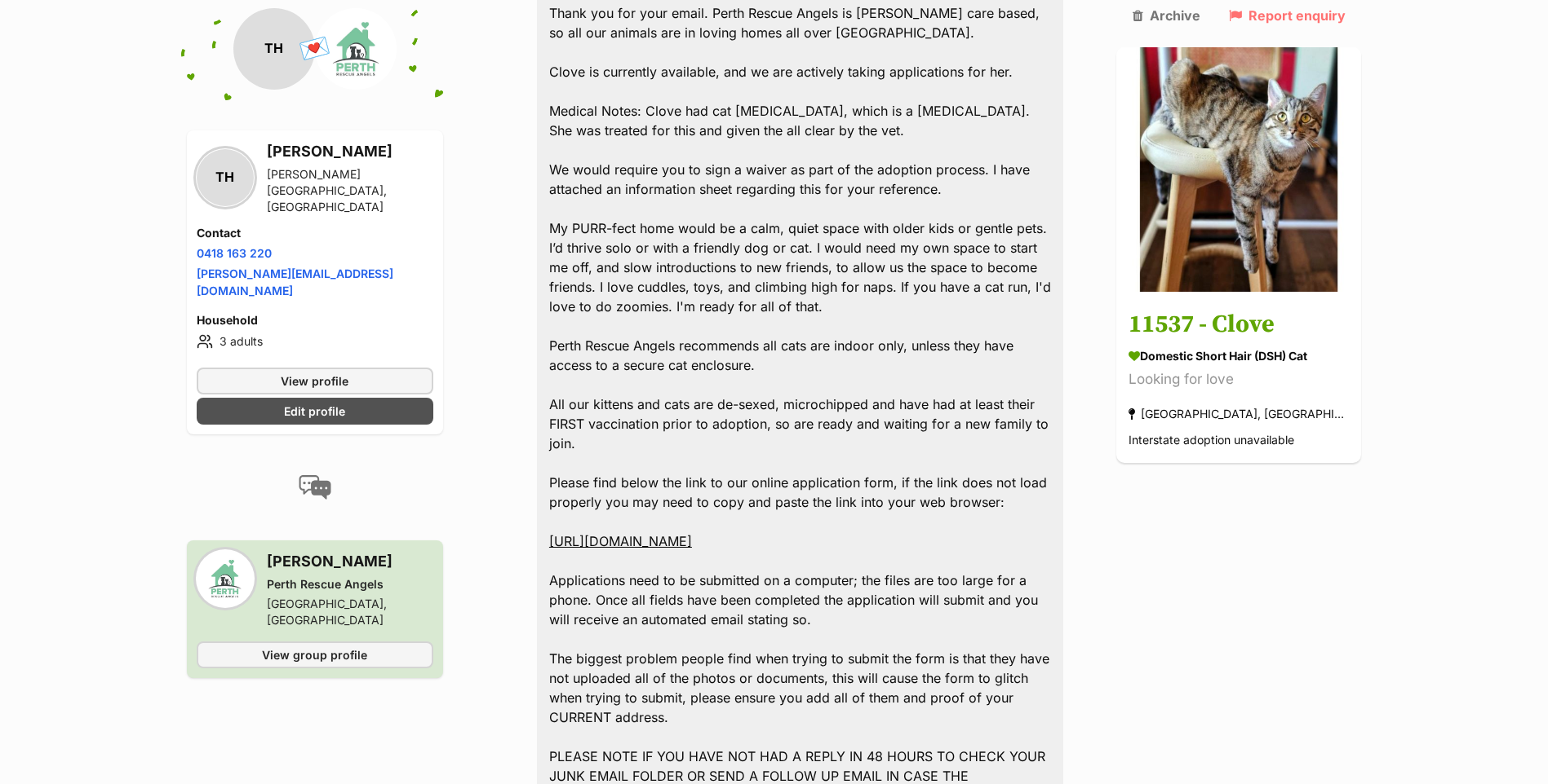
scroll to position [1060, 0]
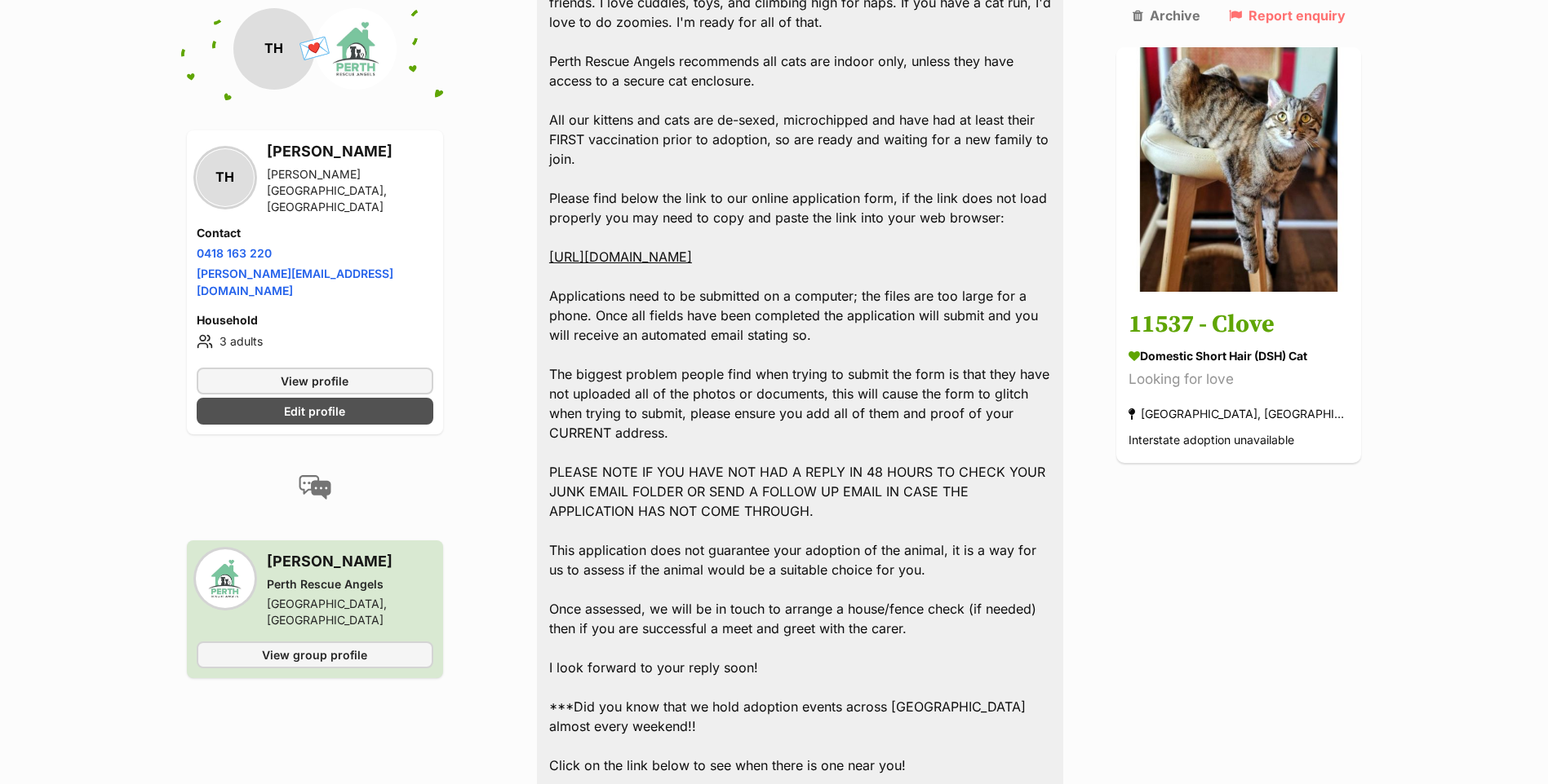
click at [773, 221] on div "Hi Tim, Thank you for your email. Perth Rescue Angels is foster care based, so …" at bounding box center [801, 560] width 527 height 1785
click at [692, 249] on link "https://form.jotform.com/250128947260053" at bounding box center [620, 257] width 143 height 16
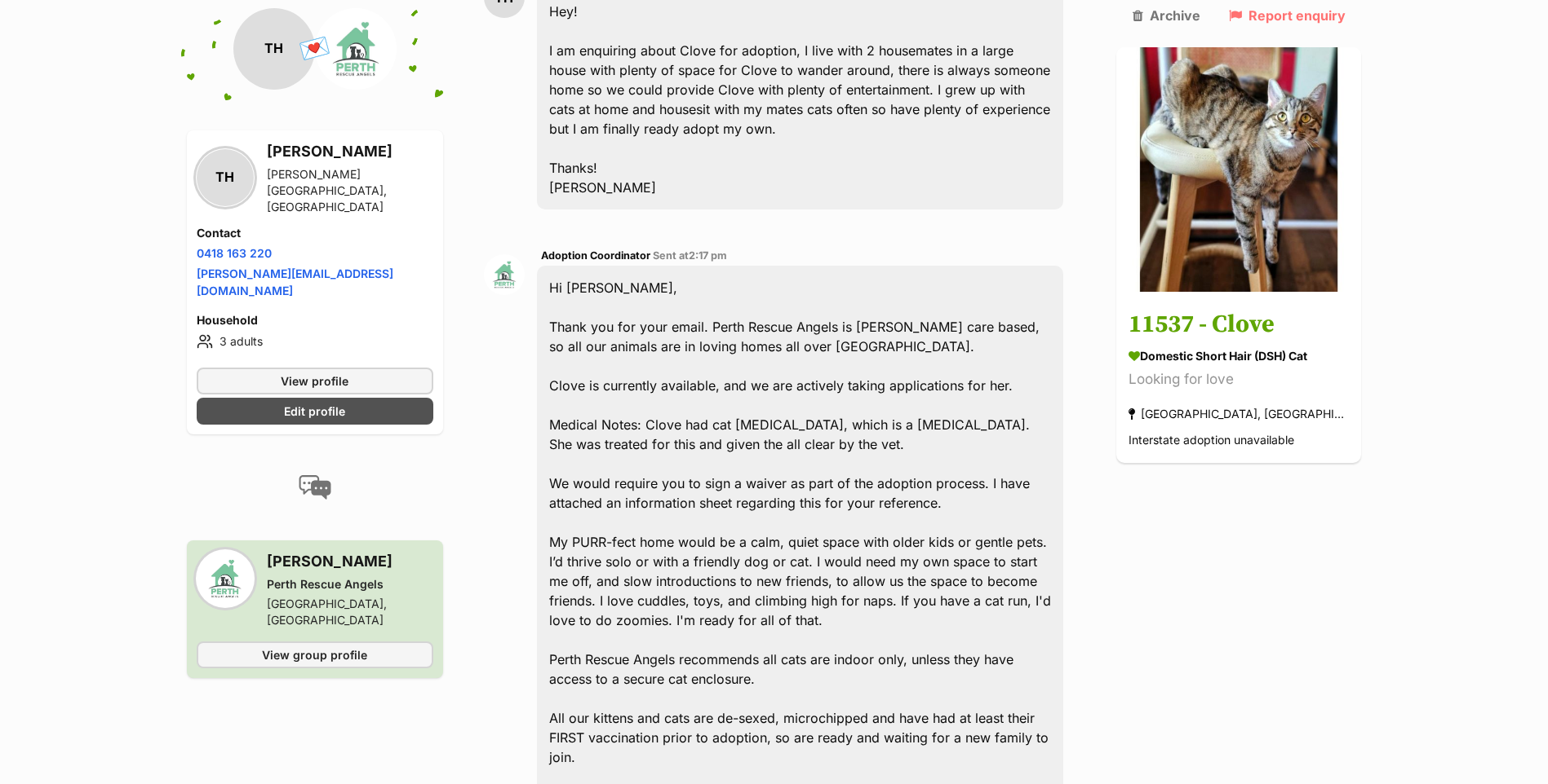
scroll to position [0, 0]
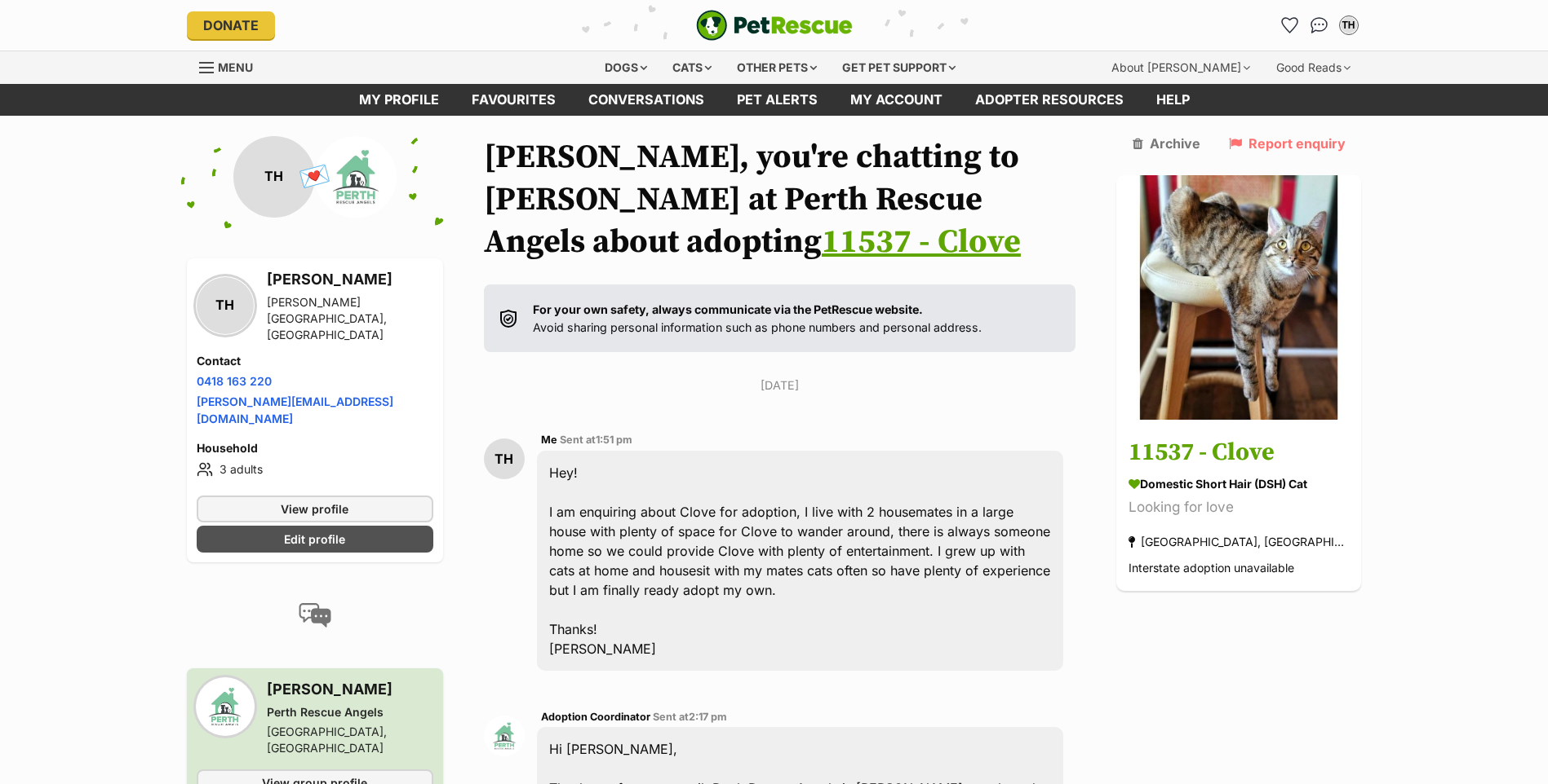
click at [822, 243] on link "11537 - Clove" at bounding box center [921, 242] width 199 height 41
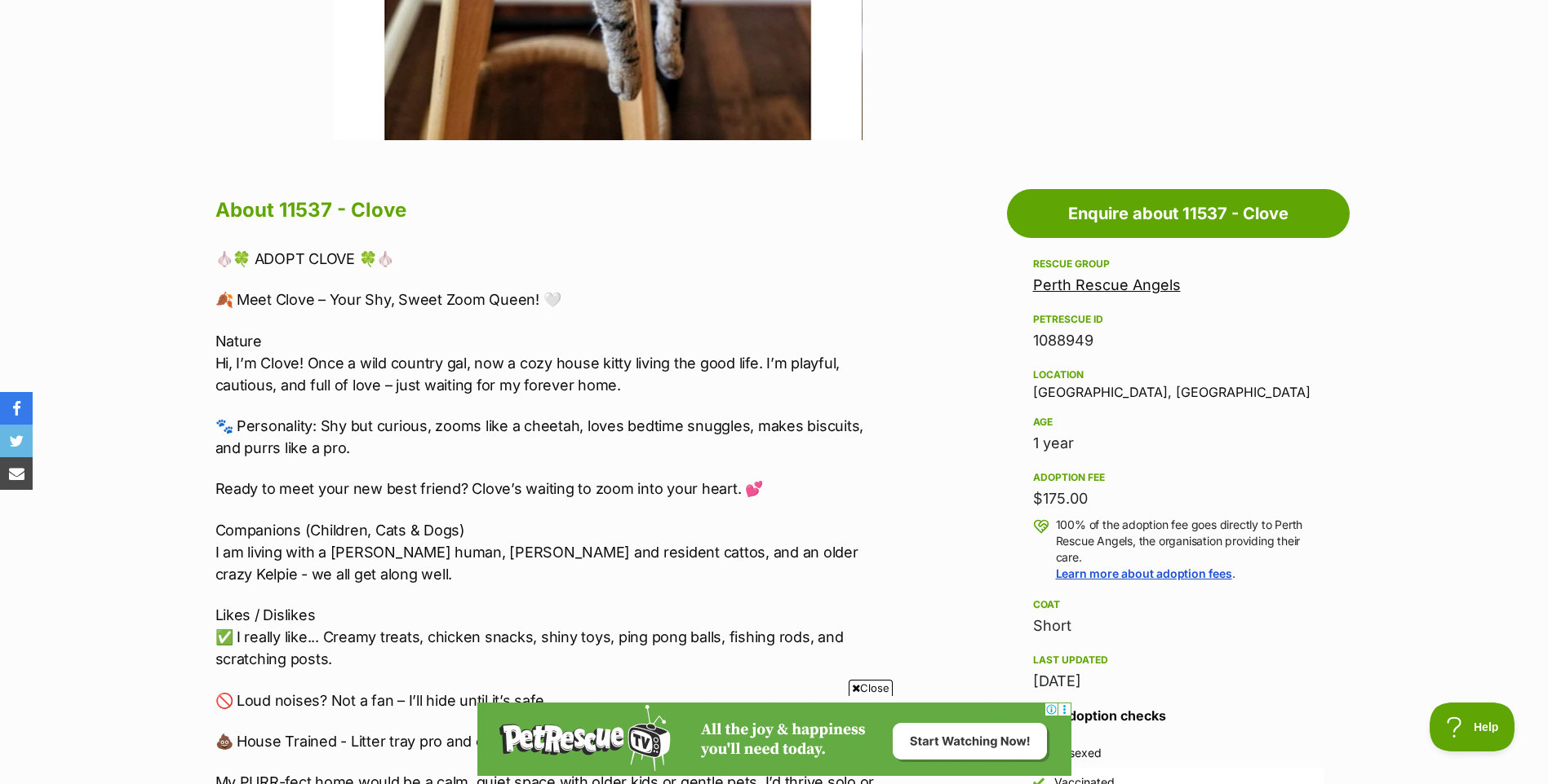
scroll to position [734, 0]
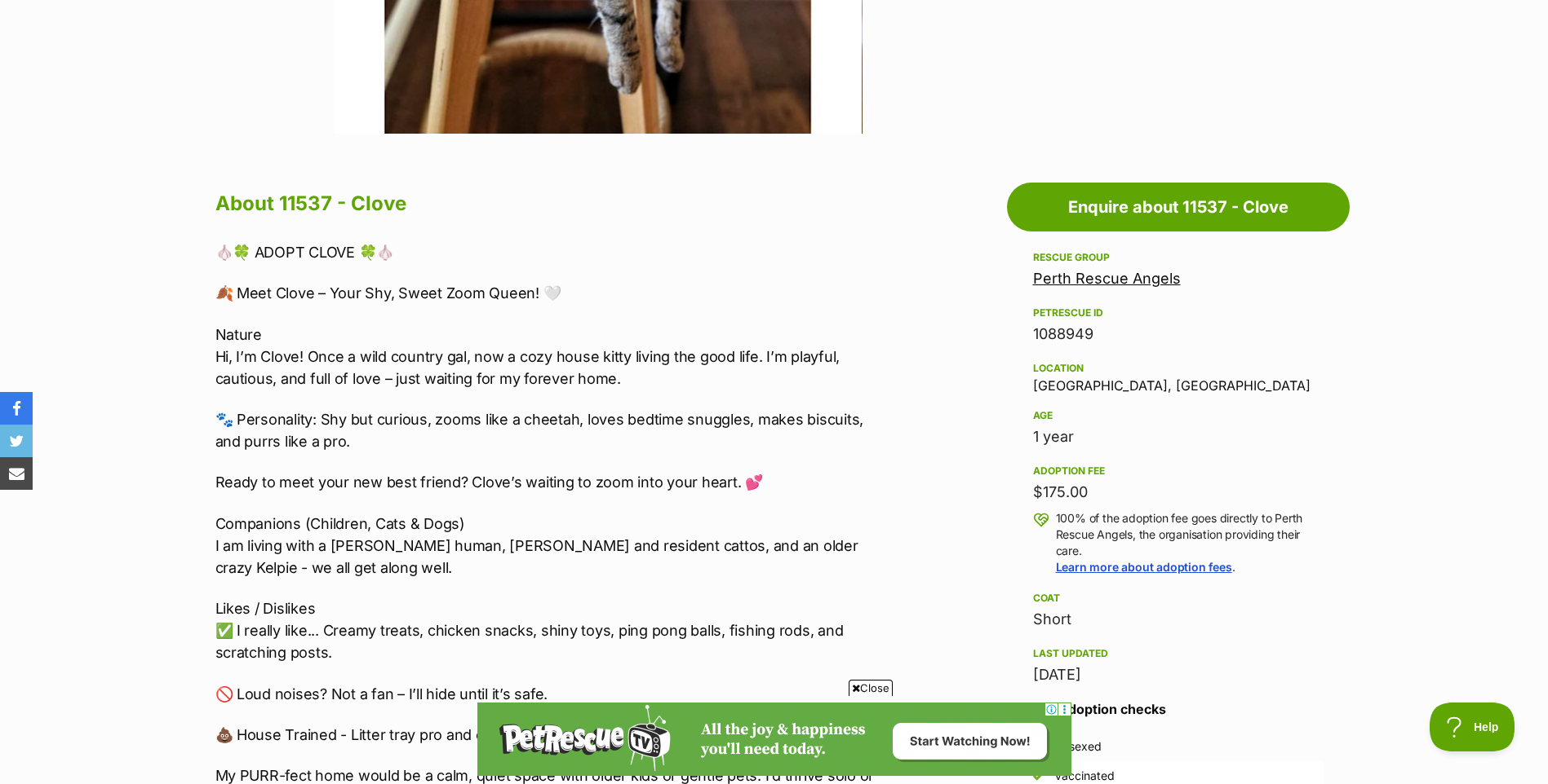
click at [1066, 332] on div "1088949" at bounding box center [1178, 333] width 291 height 23
copy div "1088949"
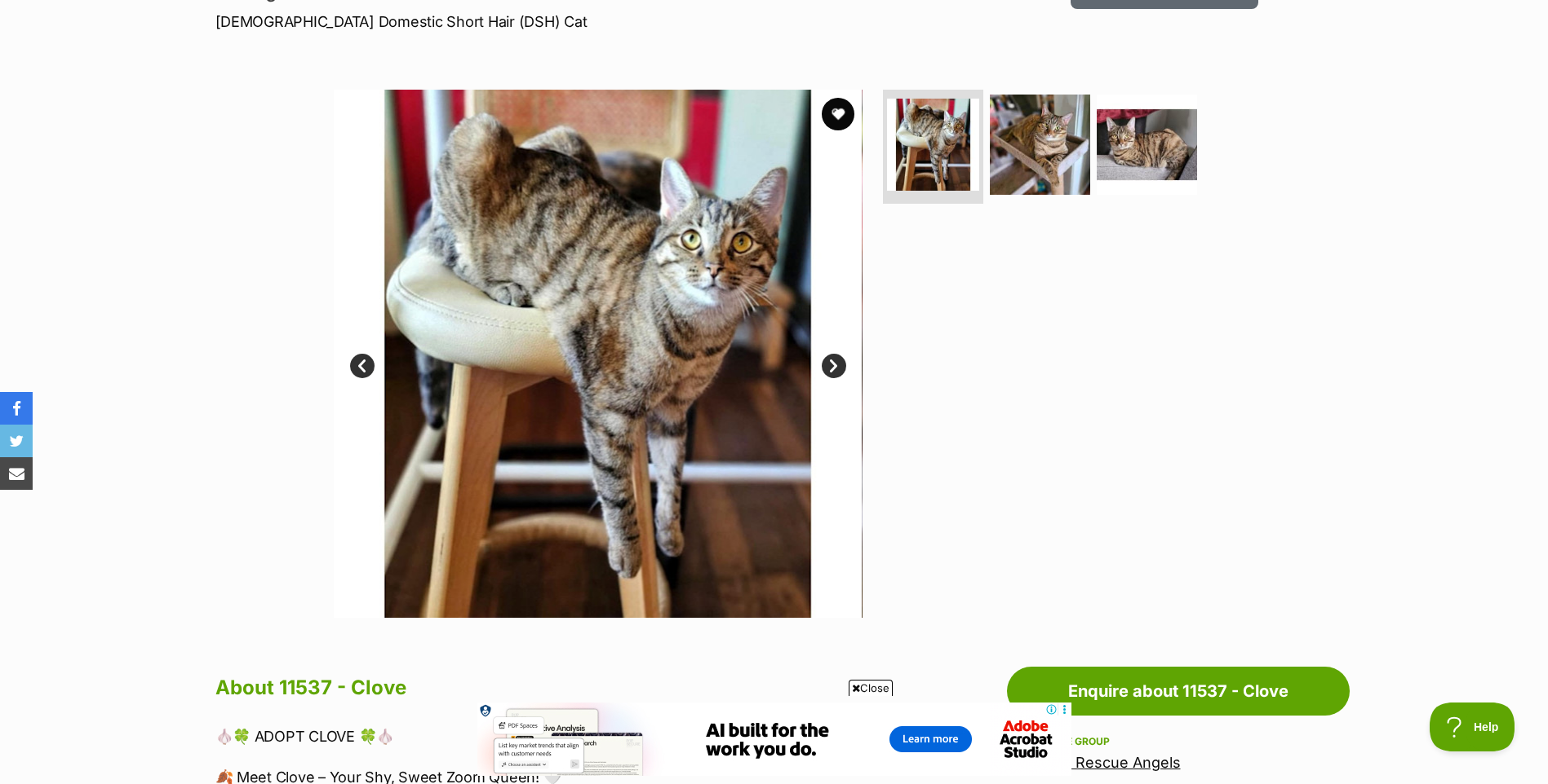
scroll to position [163, 0]
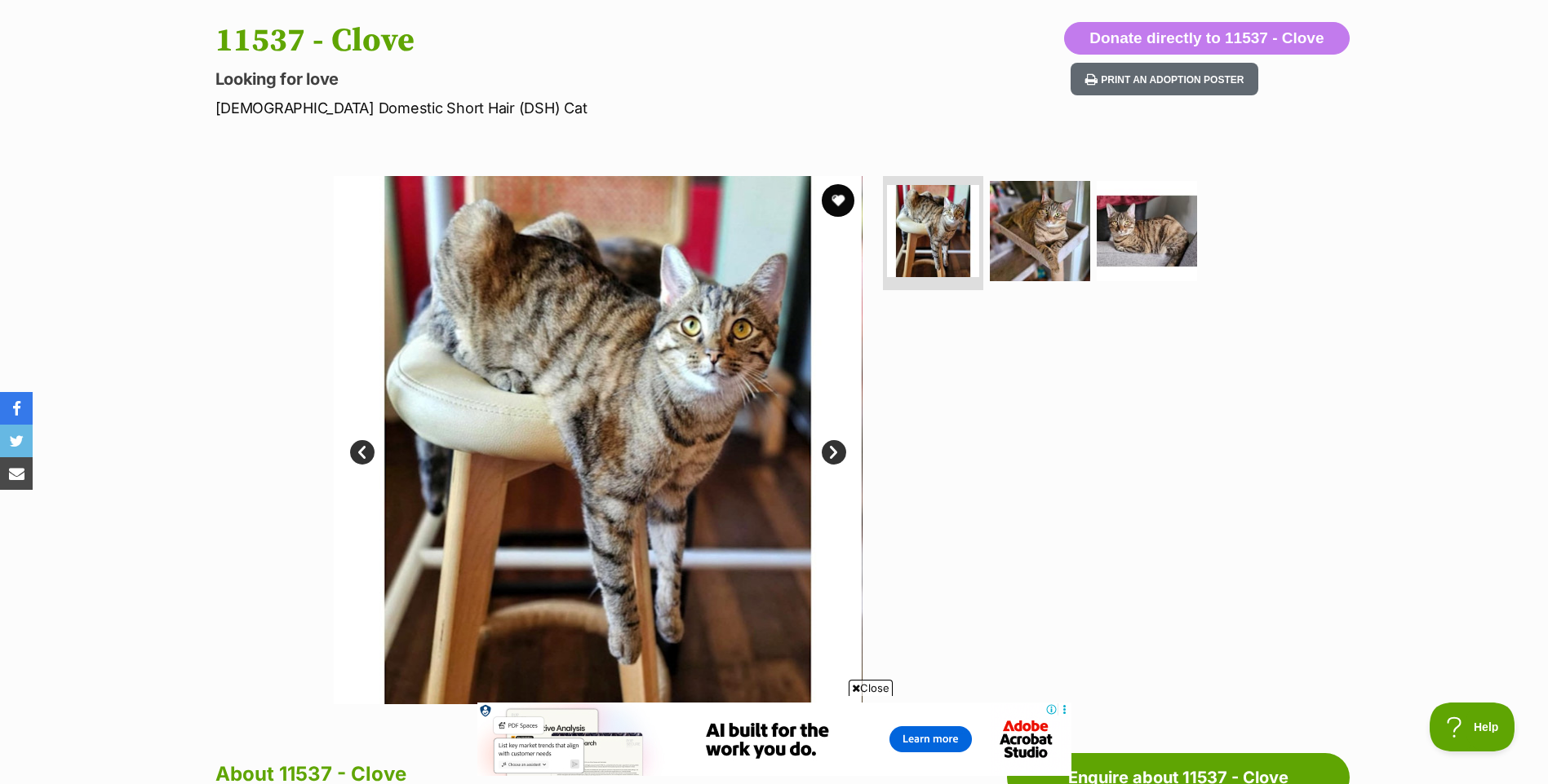
click at [823, 448] on link "Next" at bounding box center [834, 452] width 25 height 25
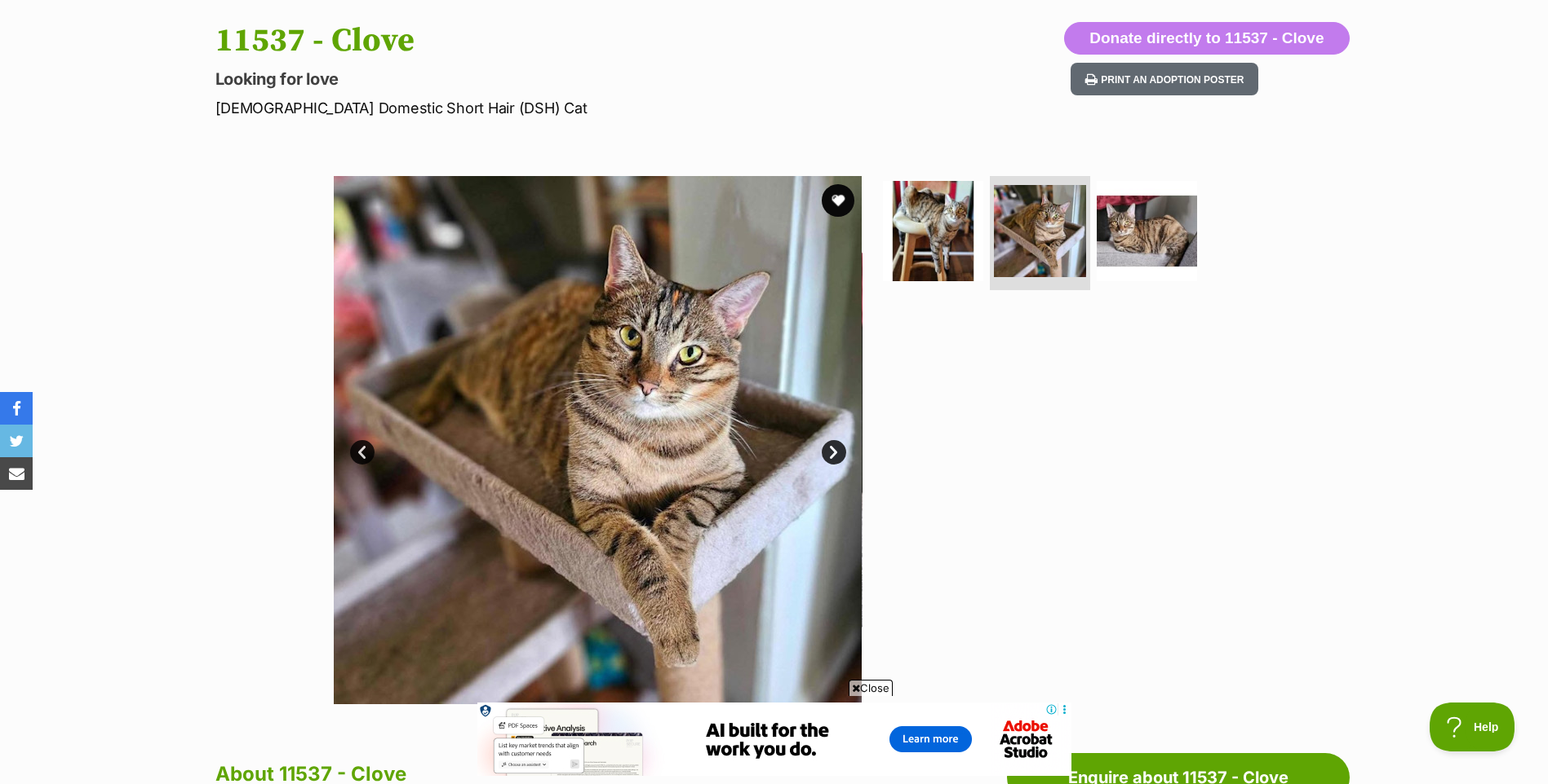
click at [830, 454] on link "Next" at bounding box center [834, 452] width 25 height 25
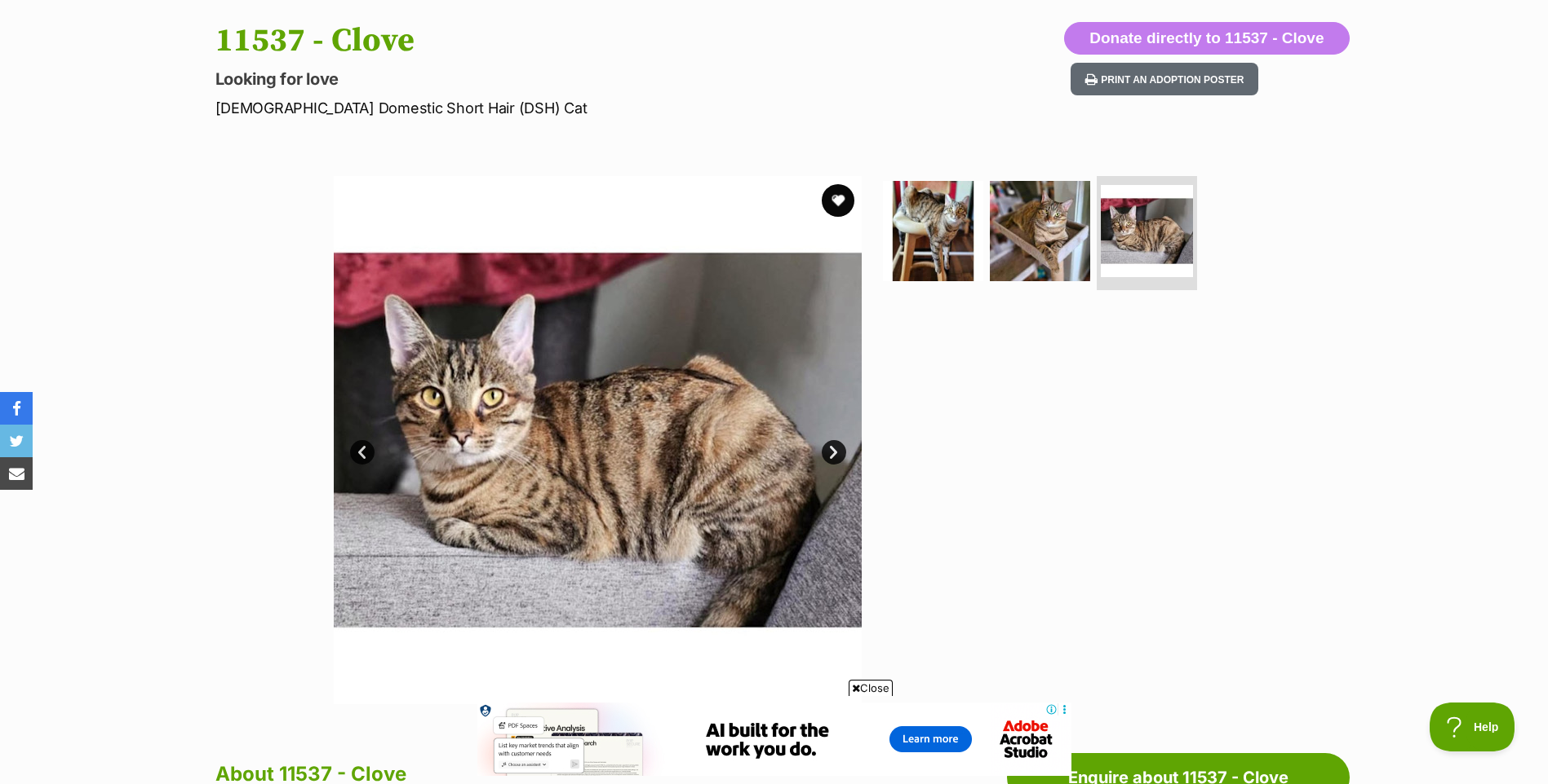
click at [829, 455] on link "Next" at bounding box center [834, 452] width 25 height 25
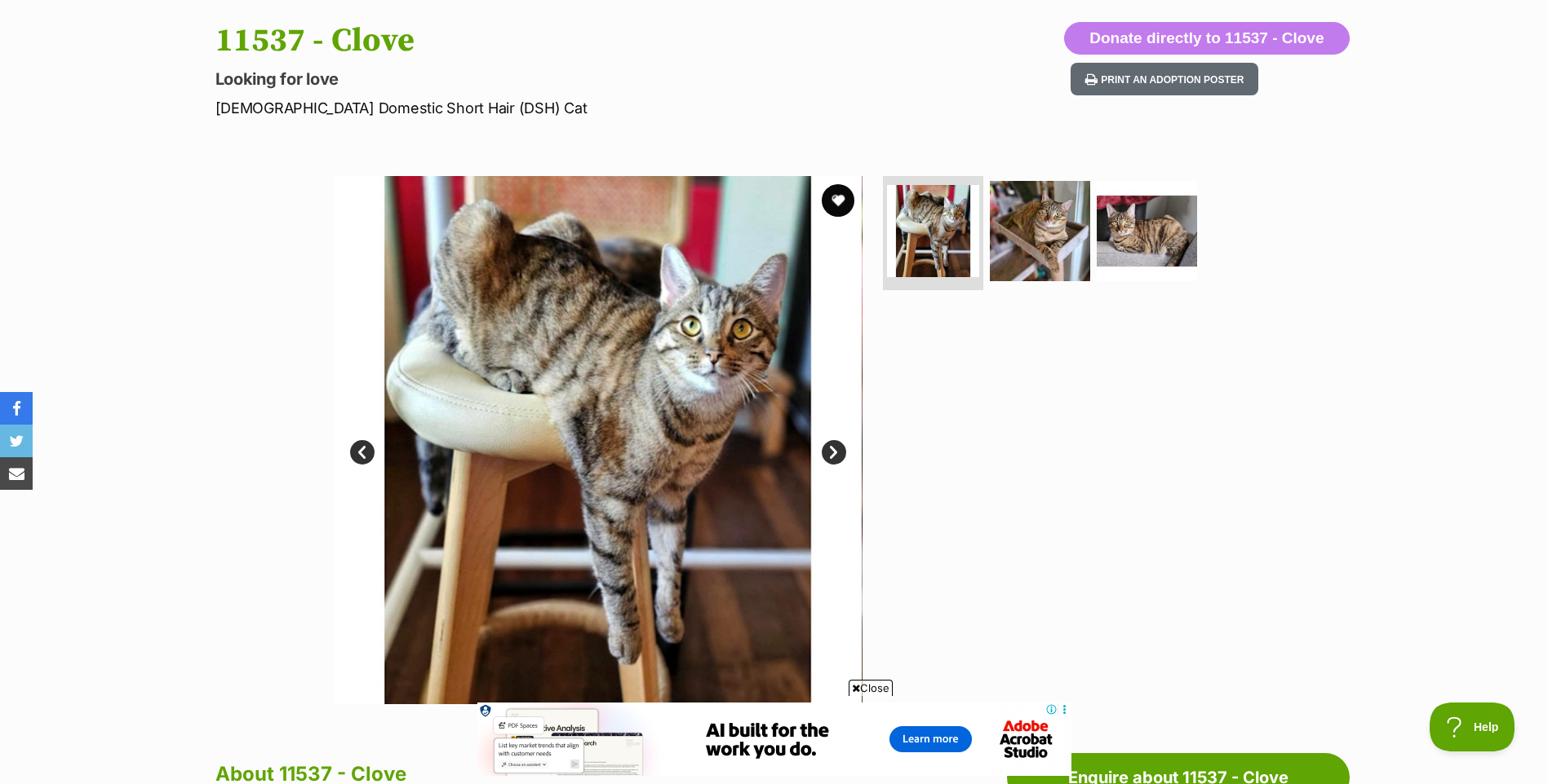
click at [826, 457] on link "Next" at bounding box center [834, 452] width 25 height 25
